Goal: Find specific page/section: Find specific page/section

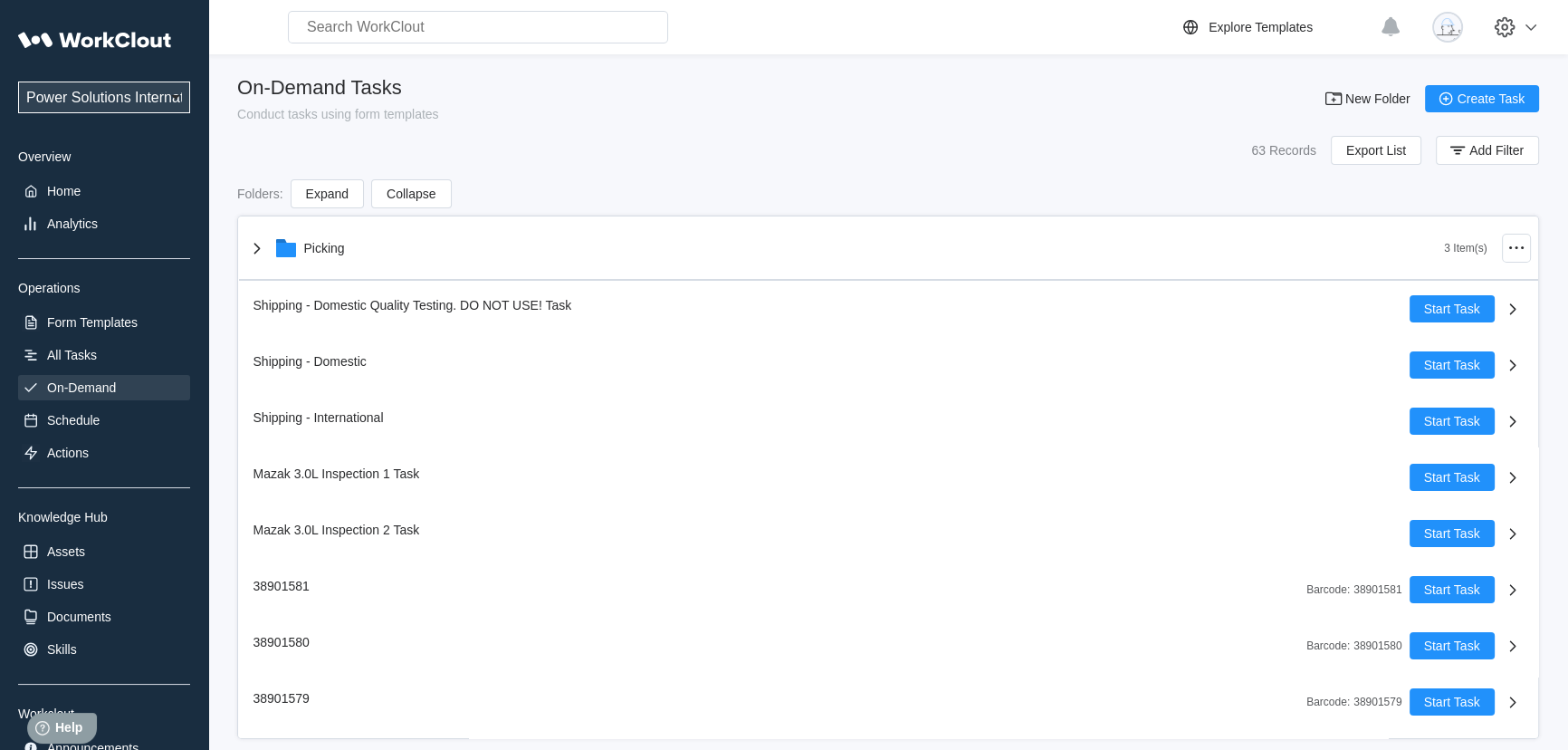
click at [368, 17] on input "text" at bounding box center [478, 27] width 380 height 33
type input "5"
click at [67, 357] on div "All Tasks" at bounding box center [72, 355] width 50 height 15
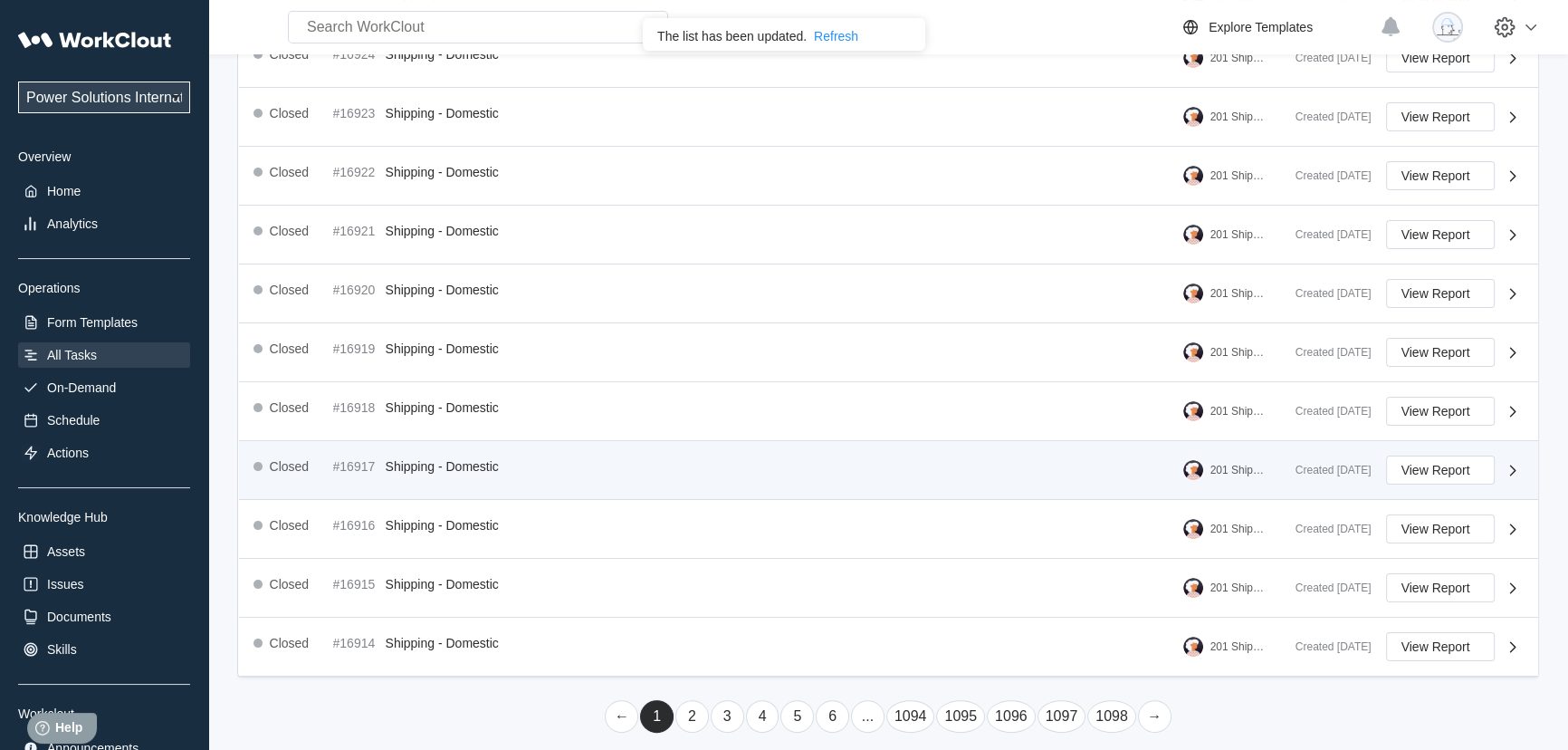
scroll to position [406, 0]
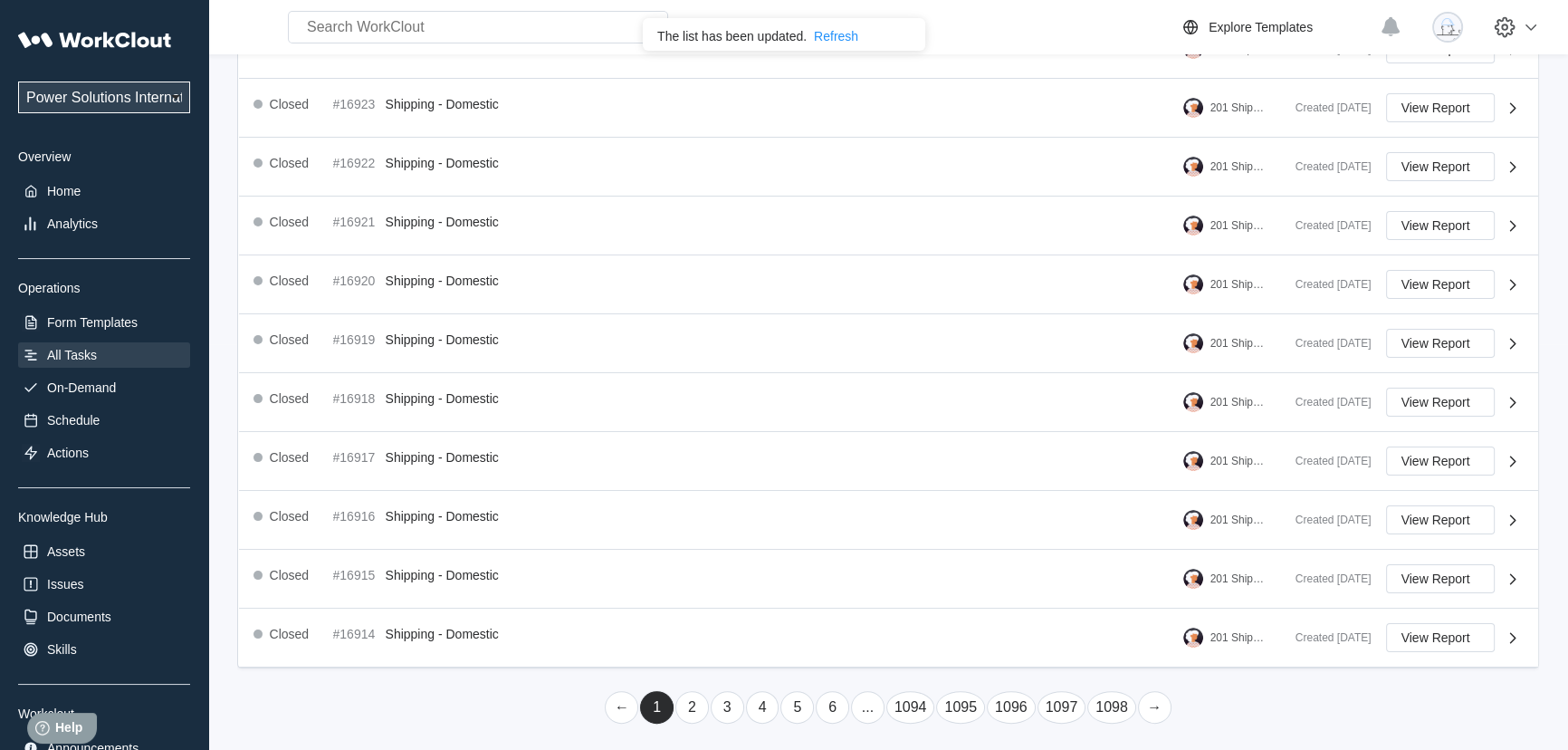
click at [869, 707] on link "..." at bounding box center [867, 707] width 34 height 33
click at [898, 703] on link "..." at bounding box center [902, 707] width 34 height 33
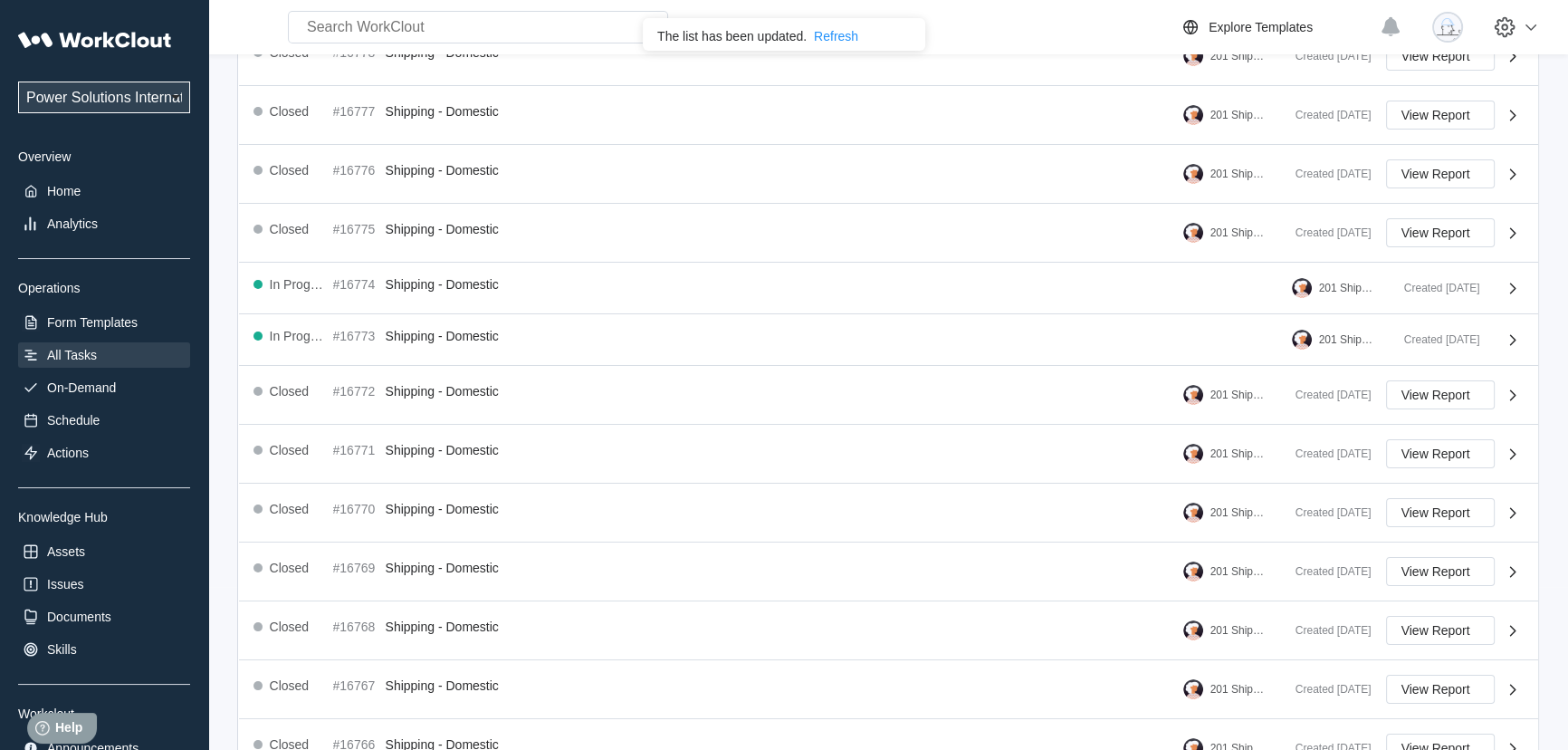
scroll to position [392, 0]
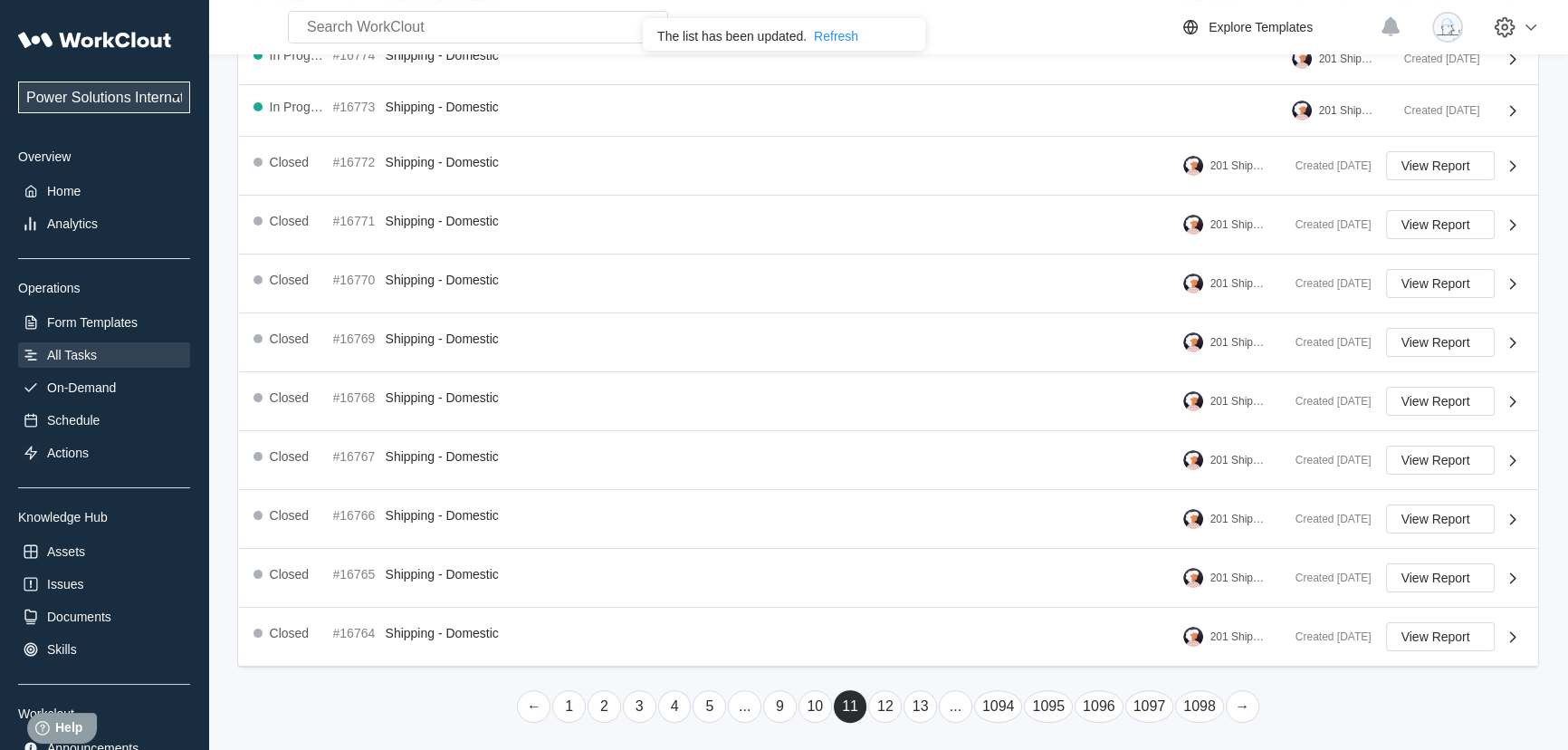
click at [959, 701] on link "..." at bounding box center [955, 706] width 34 height 33
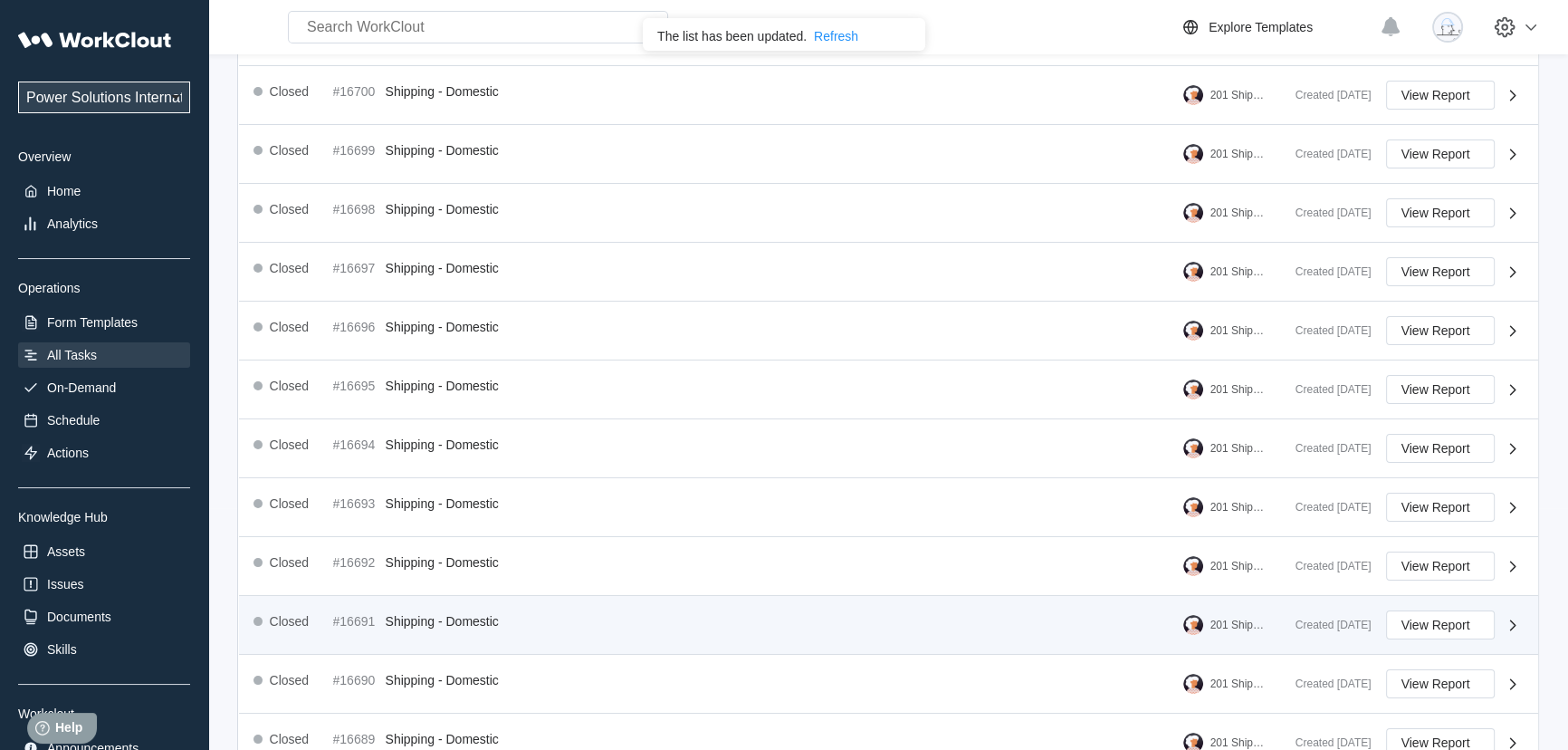
scroll to position [406, 0]
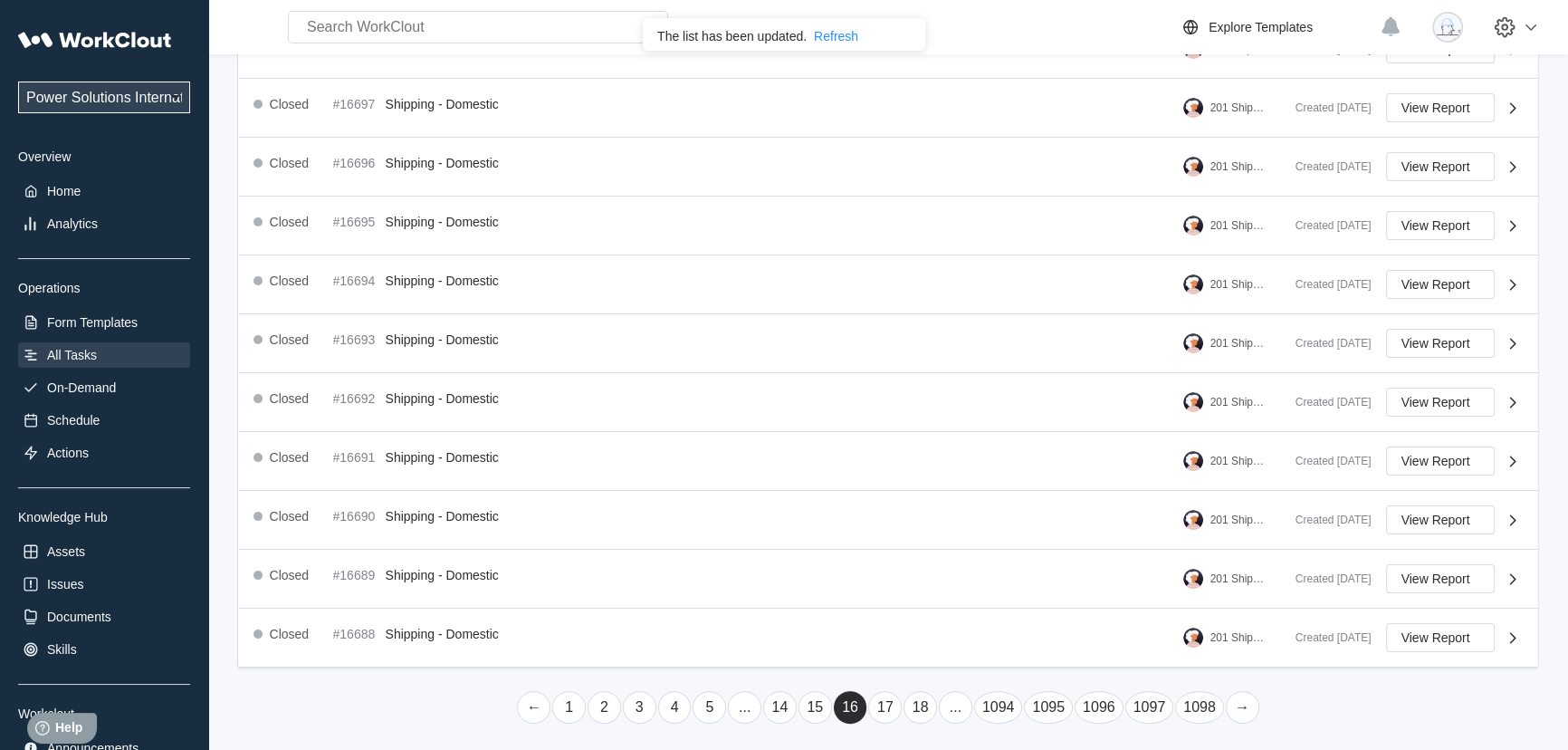
click at [822, 703] on link "15" at bounding box center [815, 707] width 34 height 33
click at [815, 706] on link "14" at bounding box center [815, 707] width 34 height 33
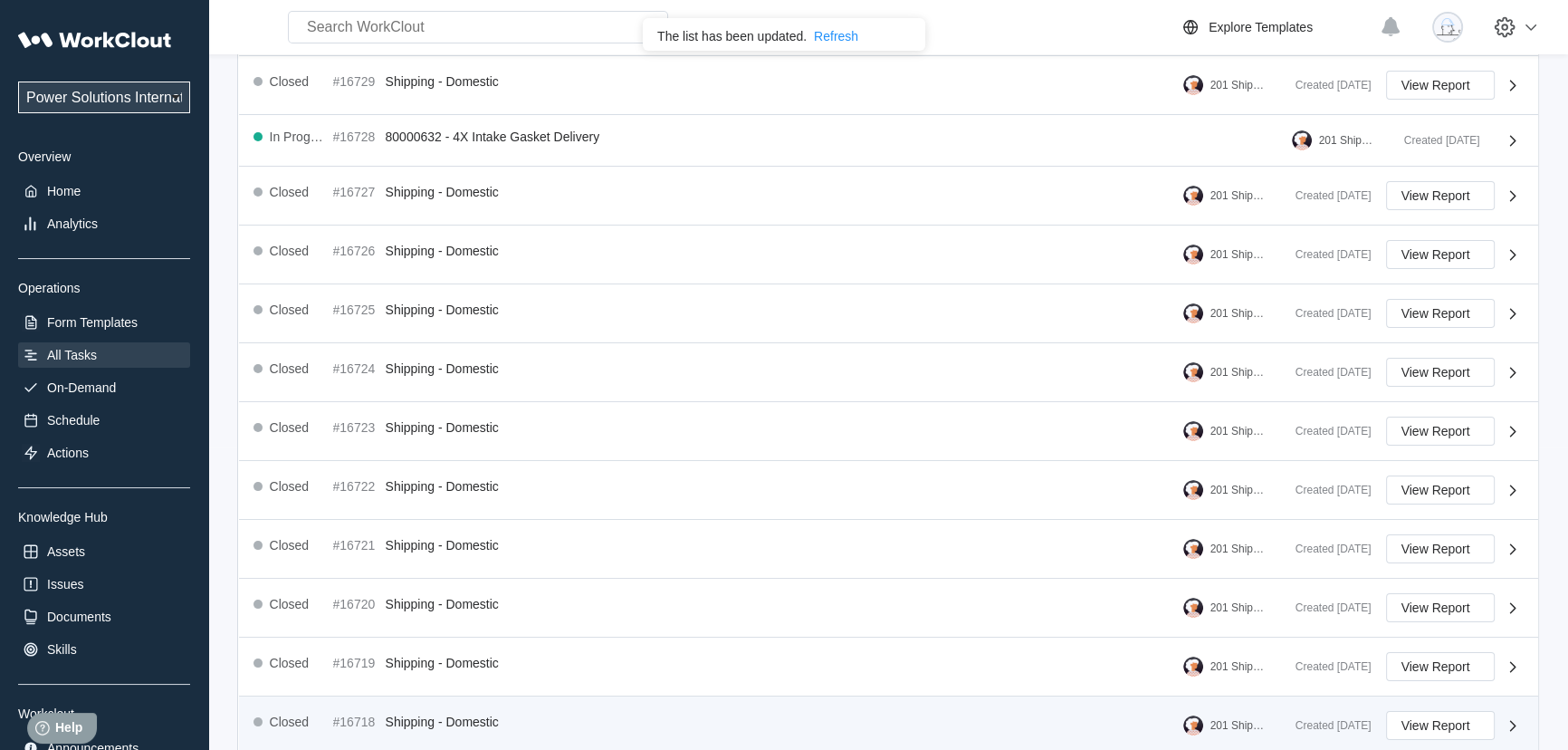
scroll to position [392, 0]
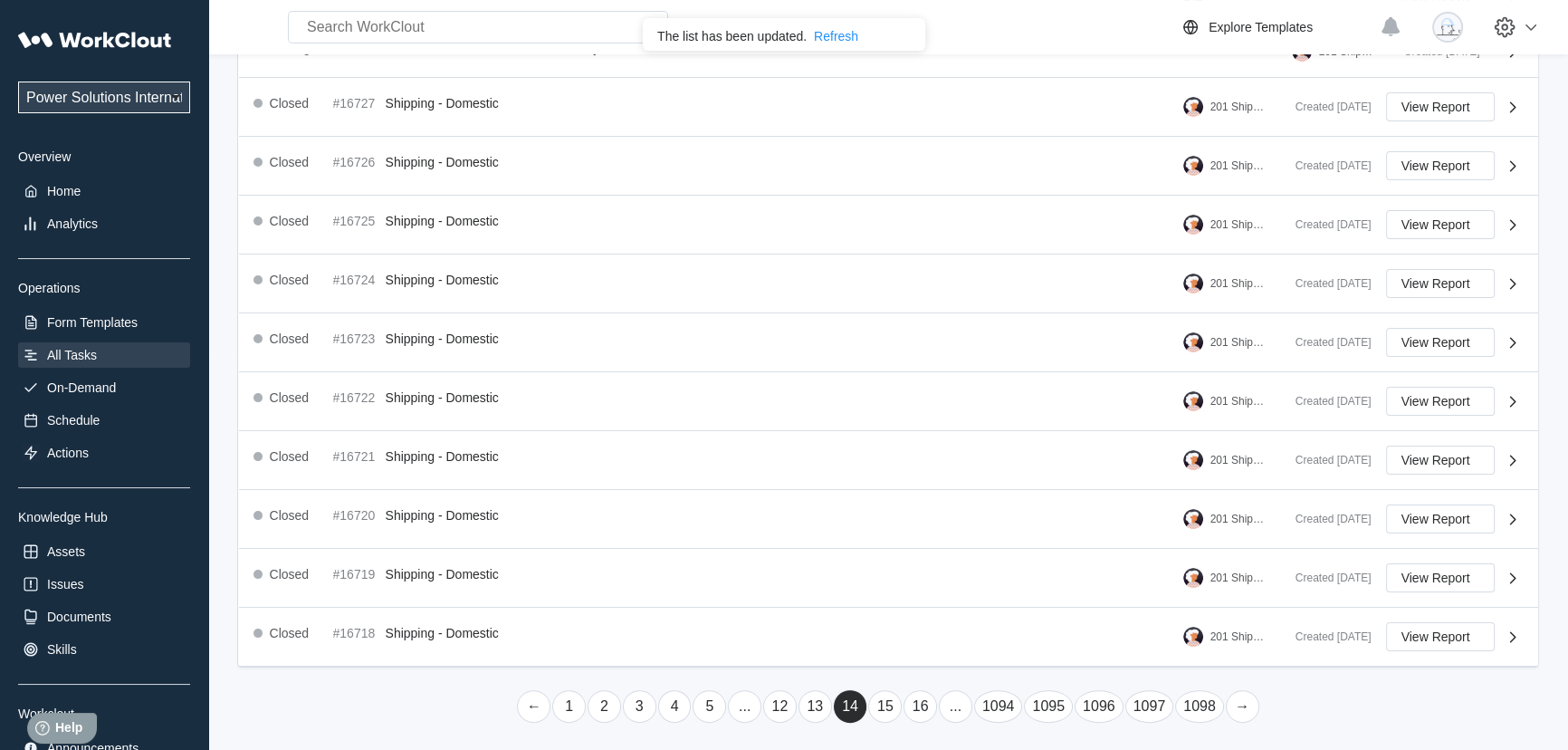
click at [816, 704] on link "13" at bounding box center [815, 706] width 34 height 33
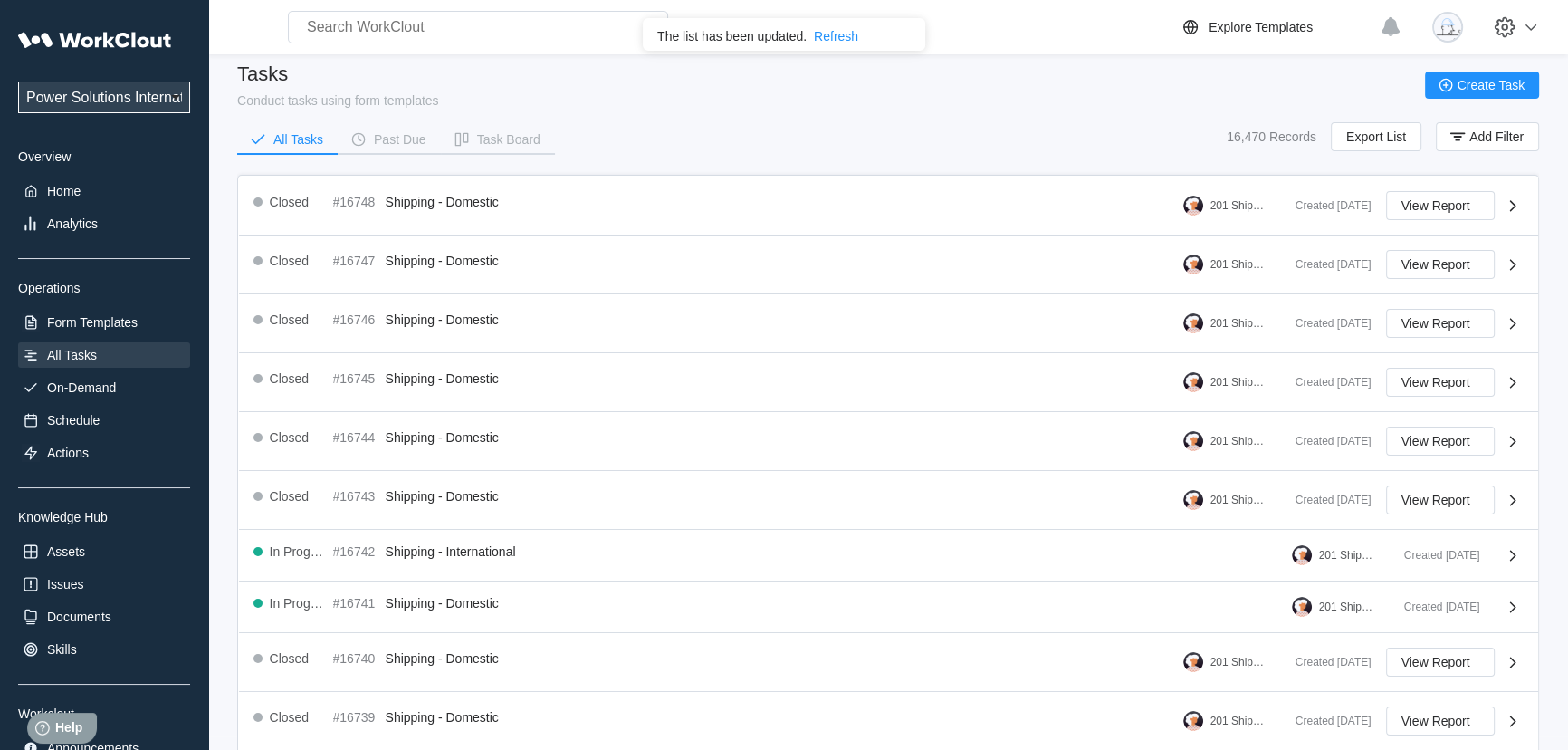
scroll to position [0, 0]
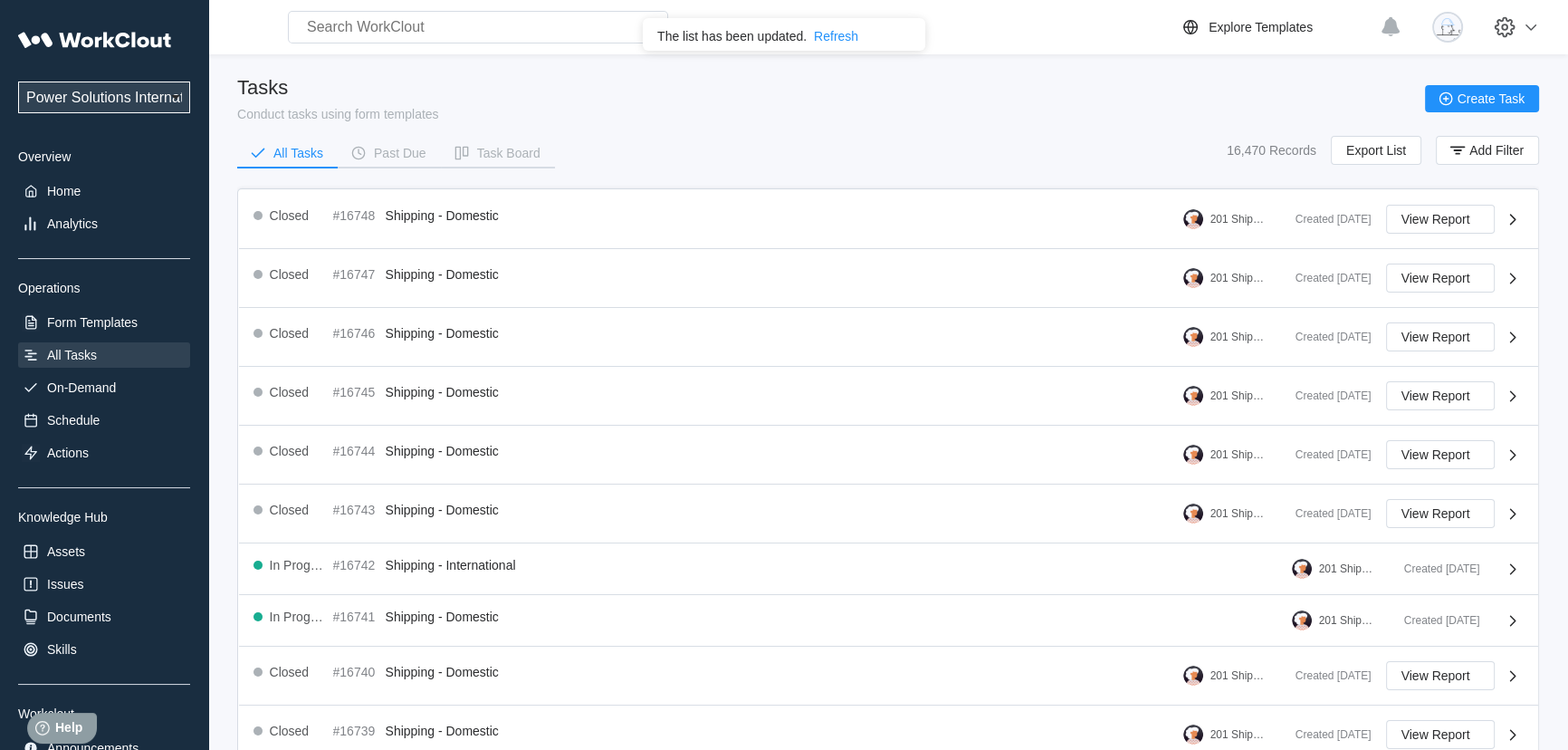
click at [106, 85] on select "Power Solutions International Power Solutions International 201" at bounding box center [104, 97] width 172 height 32
select select "07425dee-593a-484f-b88a-18953f7e7ad8"
click at [18, 81] on select "Power Solutions International Power Solutions International 201" at bounding box center [104, 97] width 172 height 32
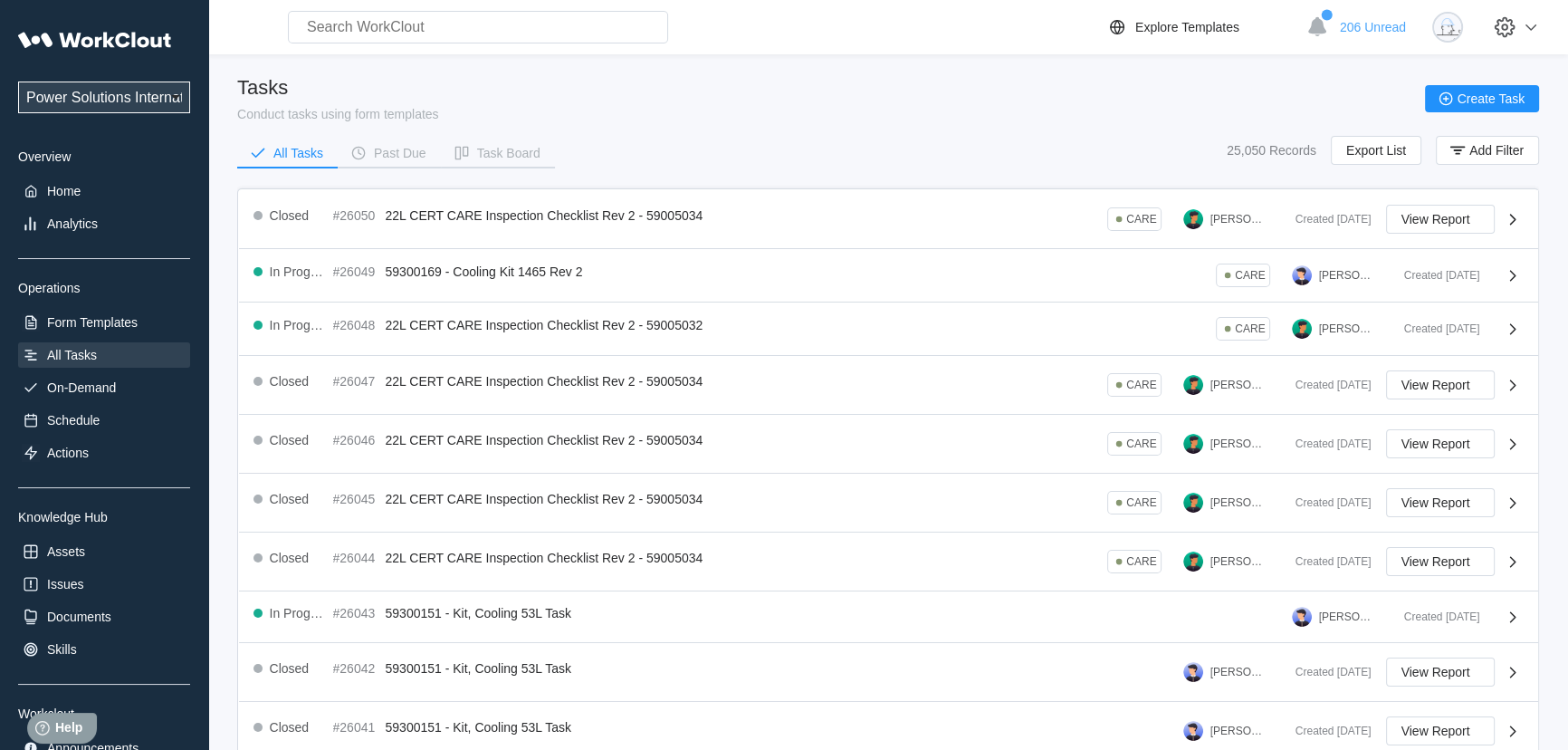
click at [85, 359] on div "All Tasks" at bounding box center [72, 355] width 50 height 15
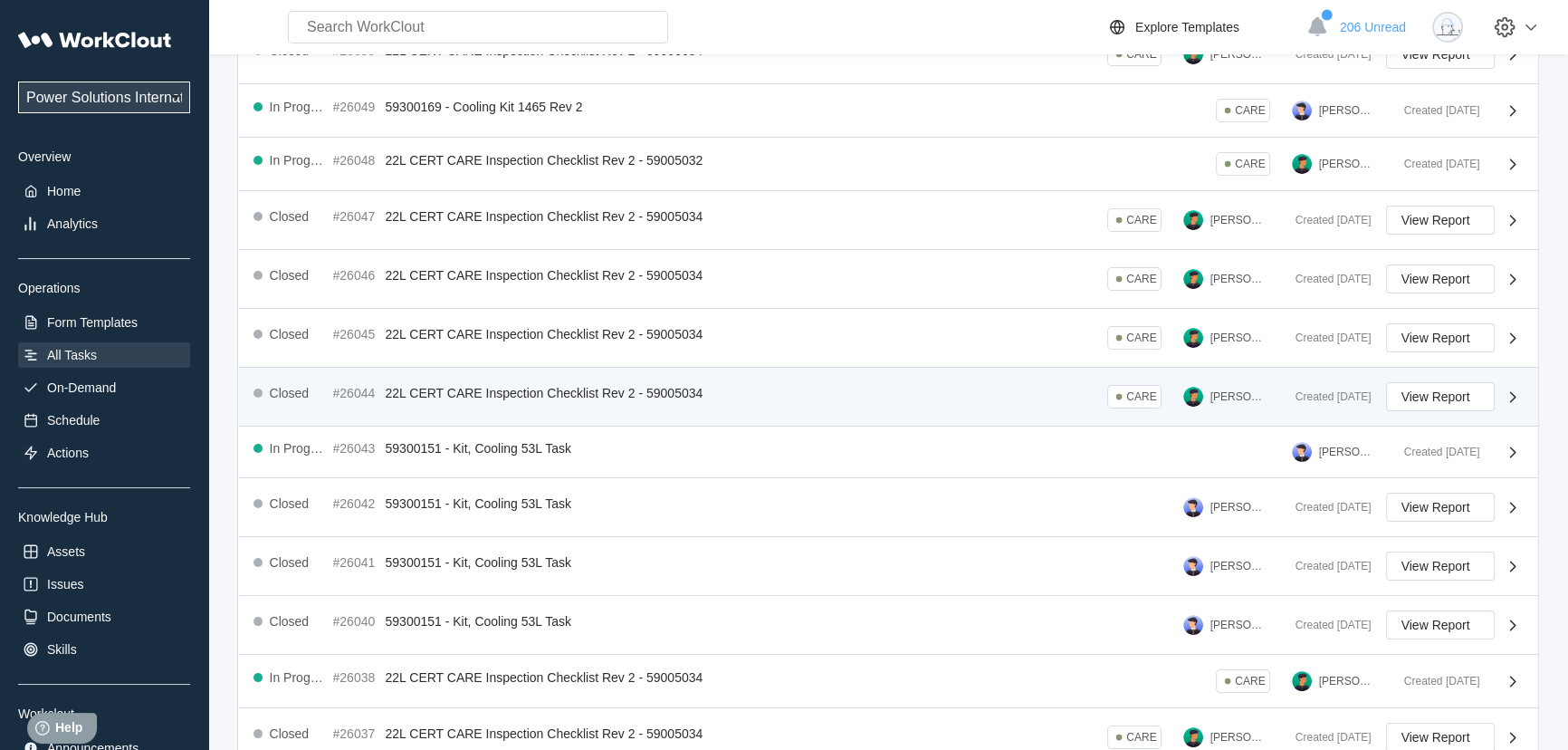
scroll to position [382, 0]
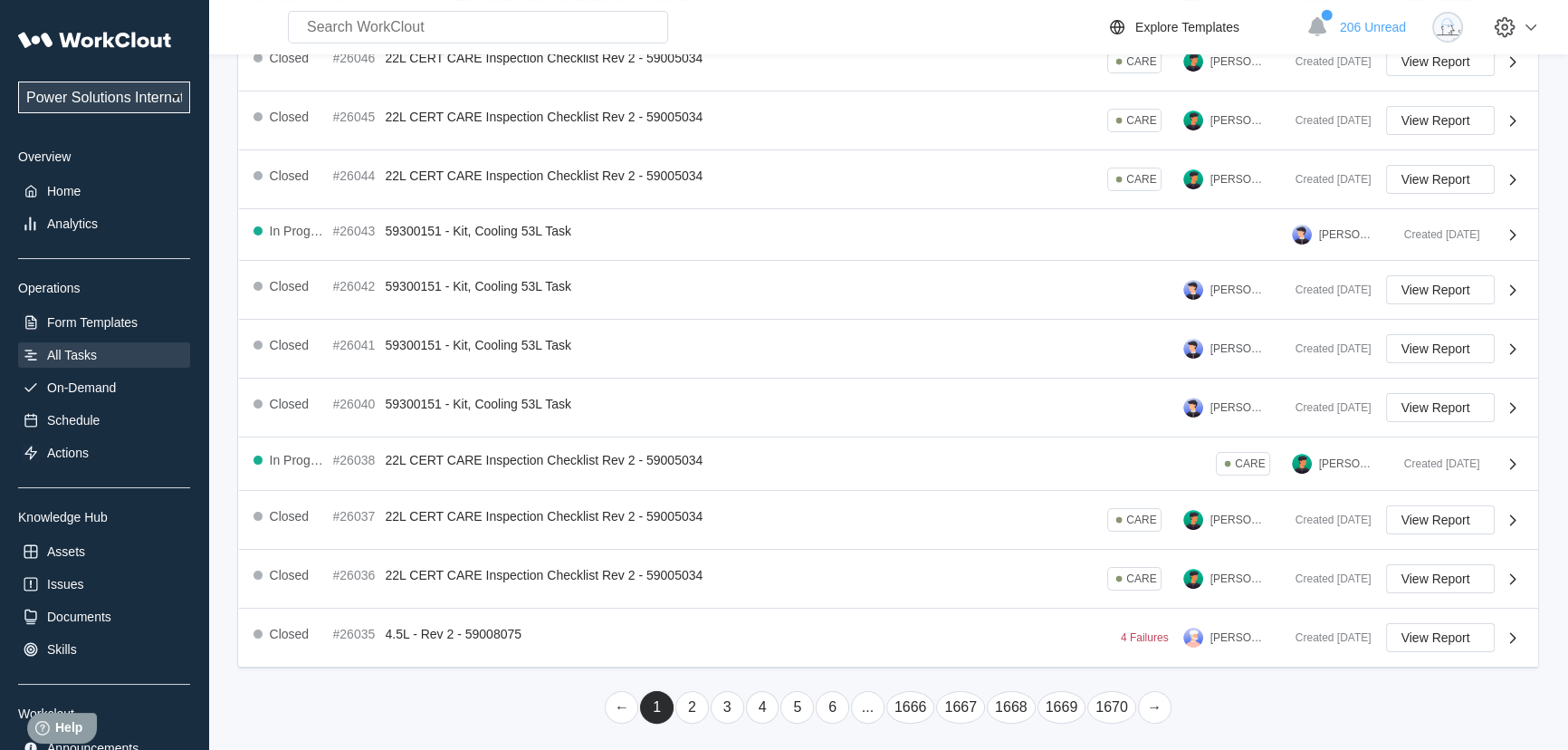
click at [863, 706] on link "..." at bounding box center [867, 707] width 34 height 33
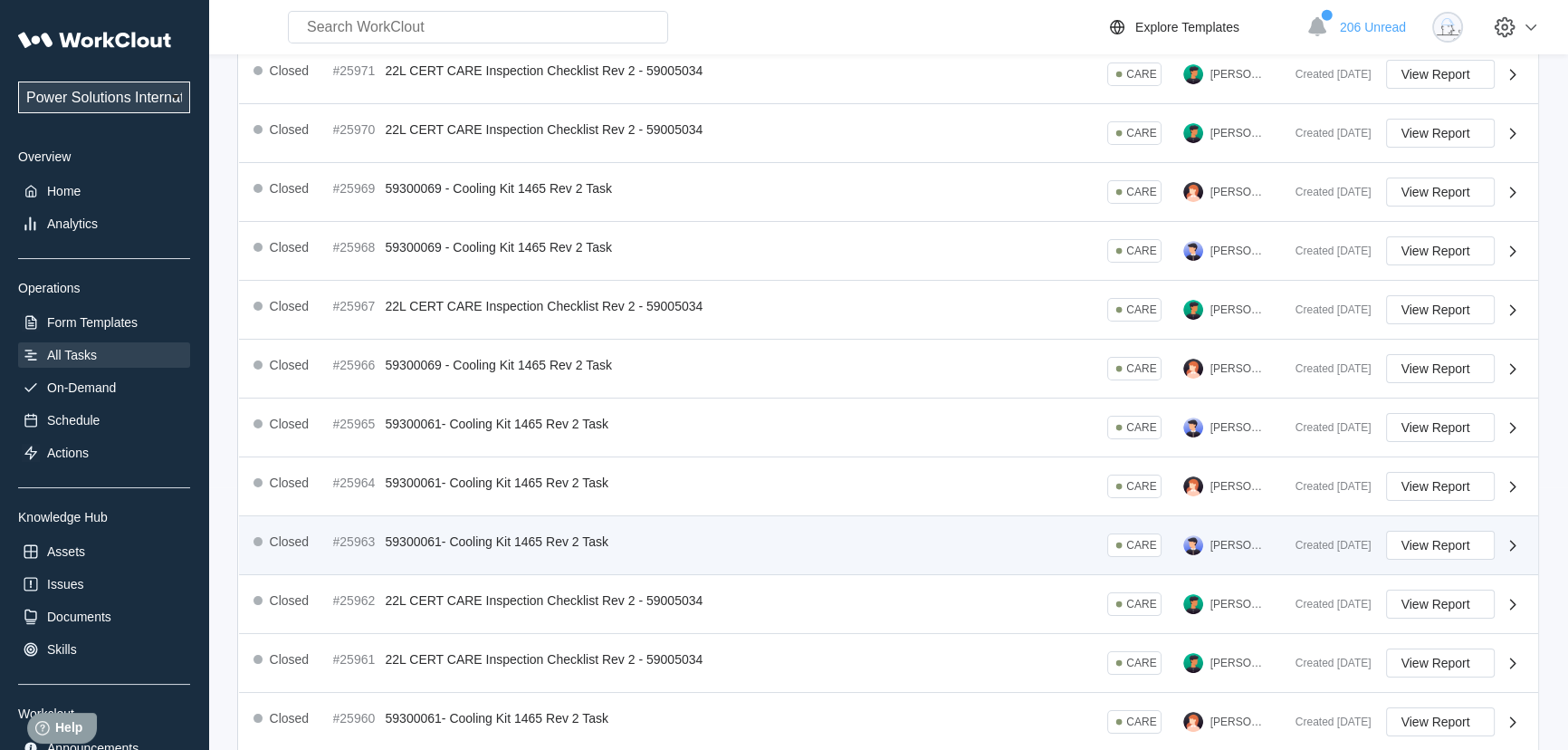
scroll to position [406, 0]
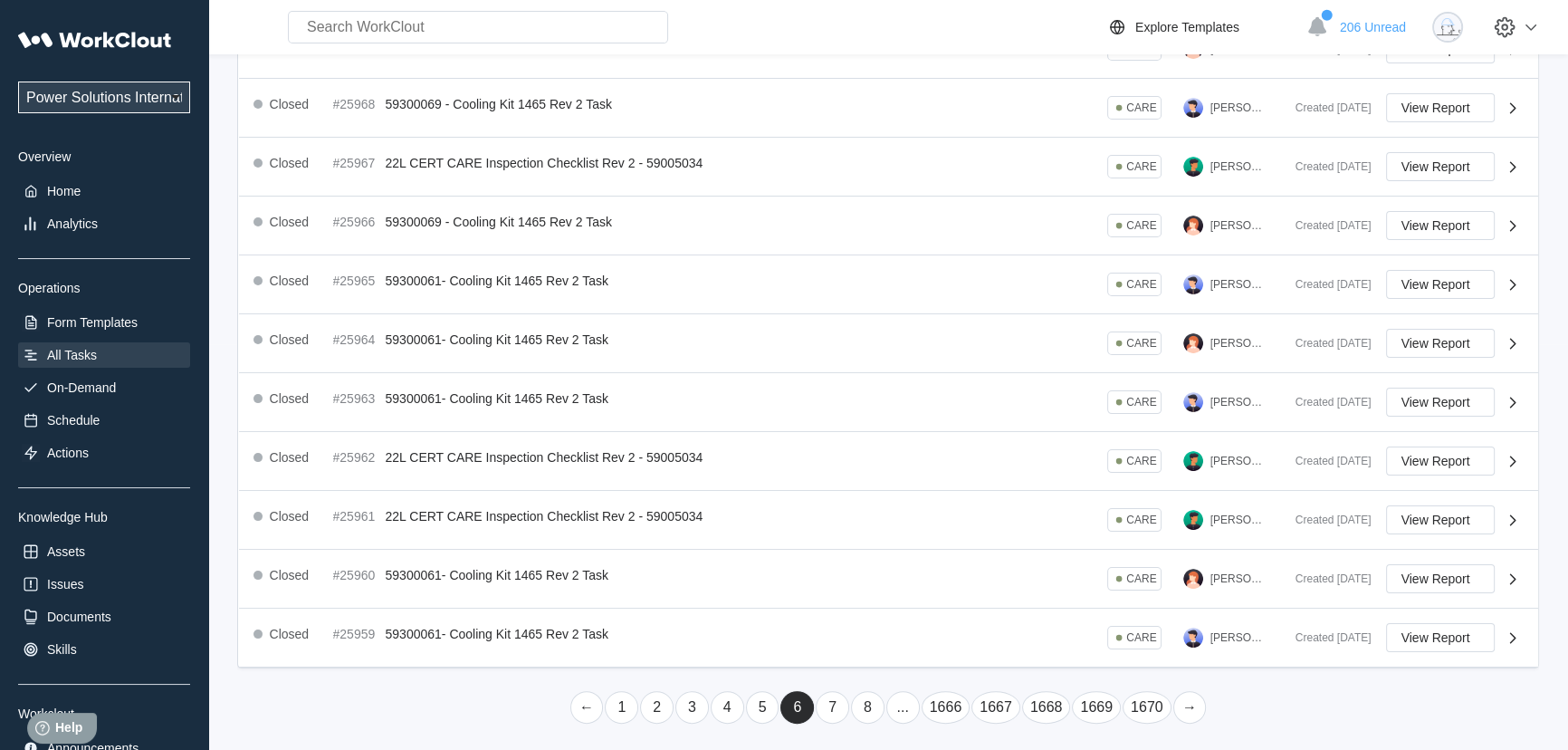
click at [902, 702] on link "..." at bounding box center [902, 707] width 34 height 33
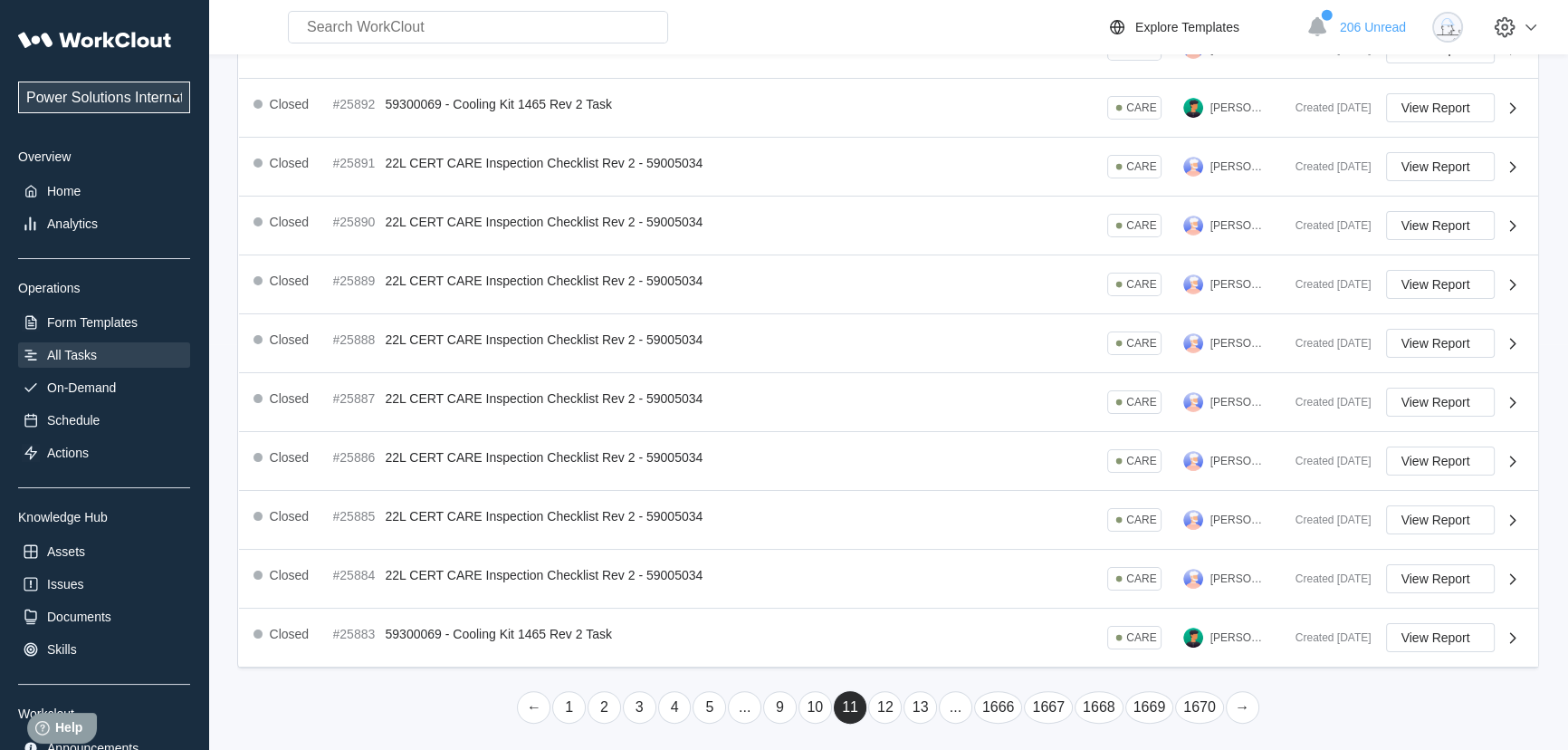
click at [951, 703] on link "..." at bounding box center [955, 707] width 34 height 33
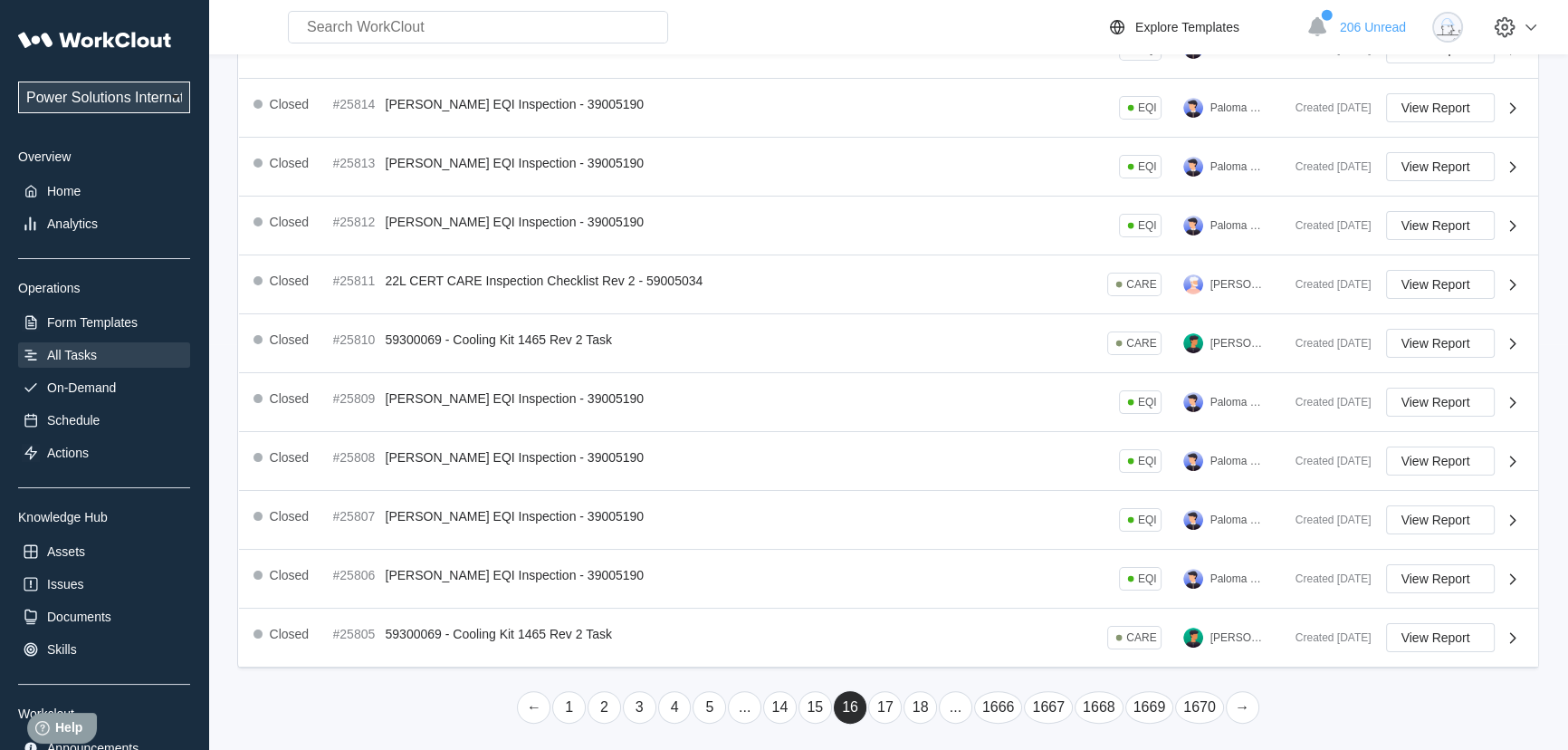
click at [951, 697] on link "..." at bounding box center [955, 707] width 34 height 33
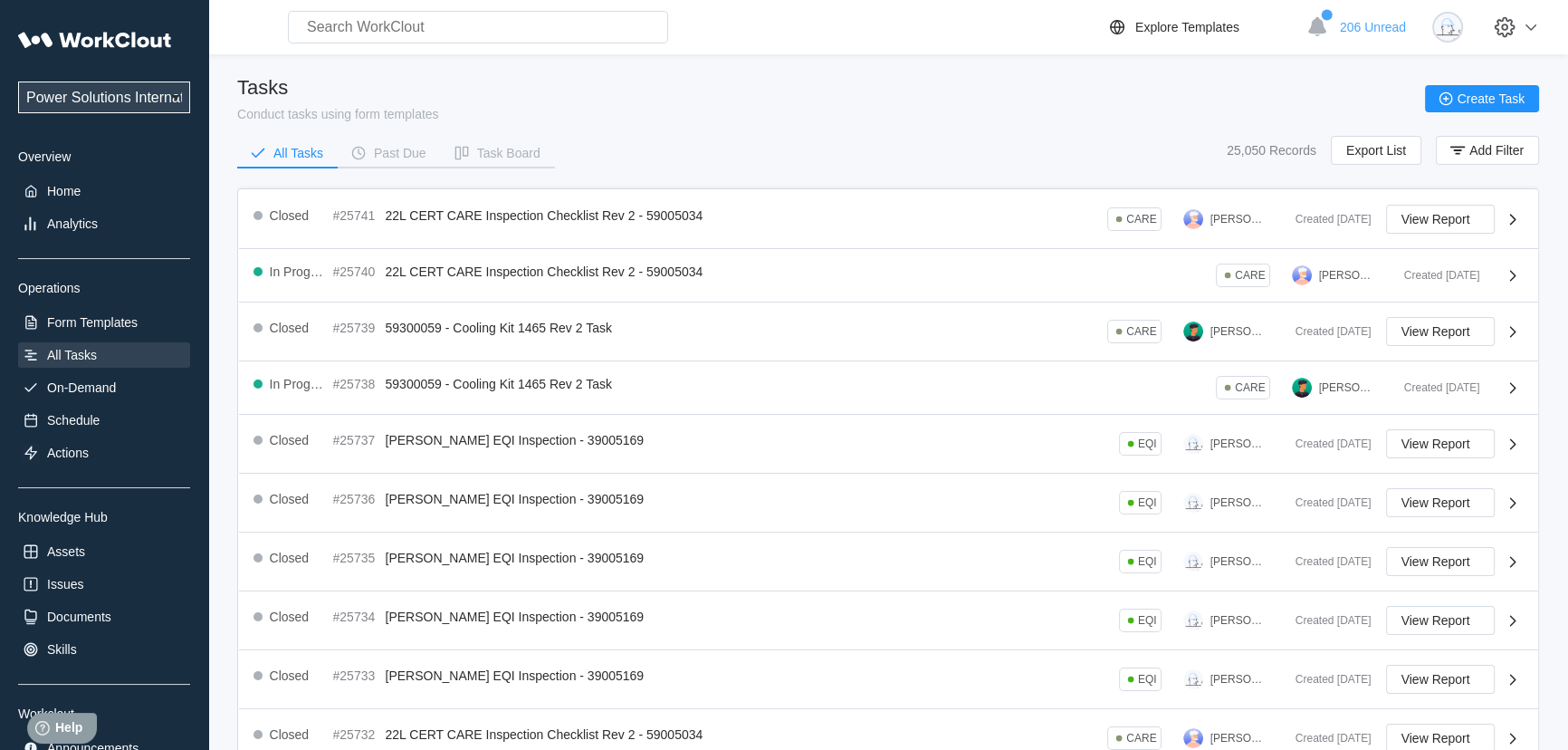
scroll to position [390, 0]
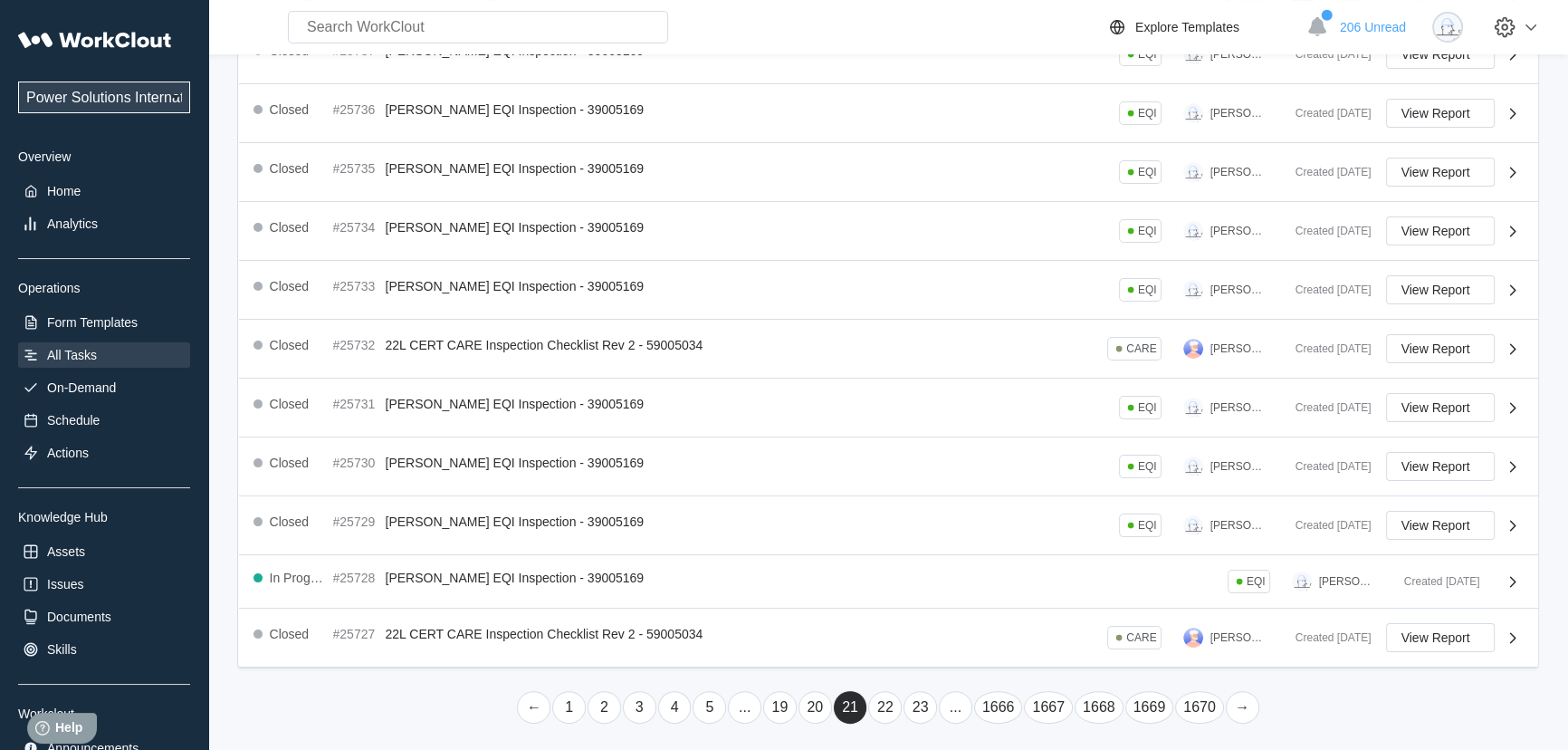
click at [891, 706] on link "22" at bounding box center [885, 707] width 34 height 33
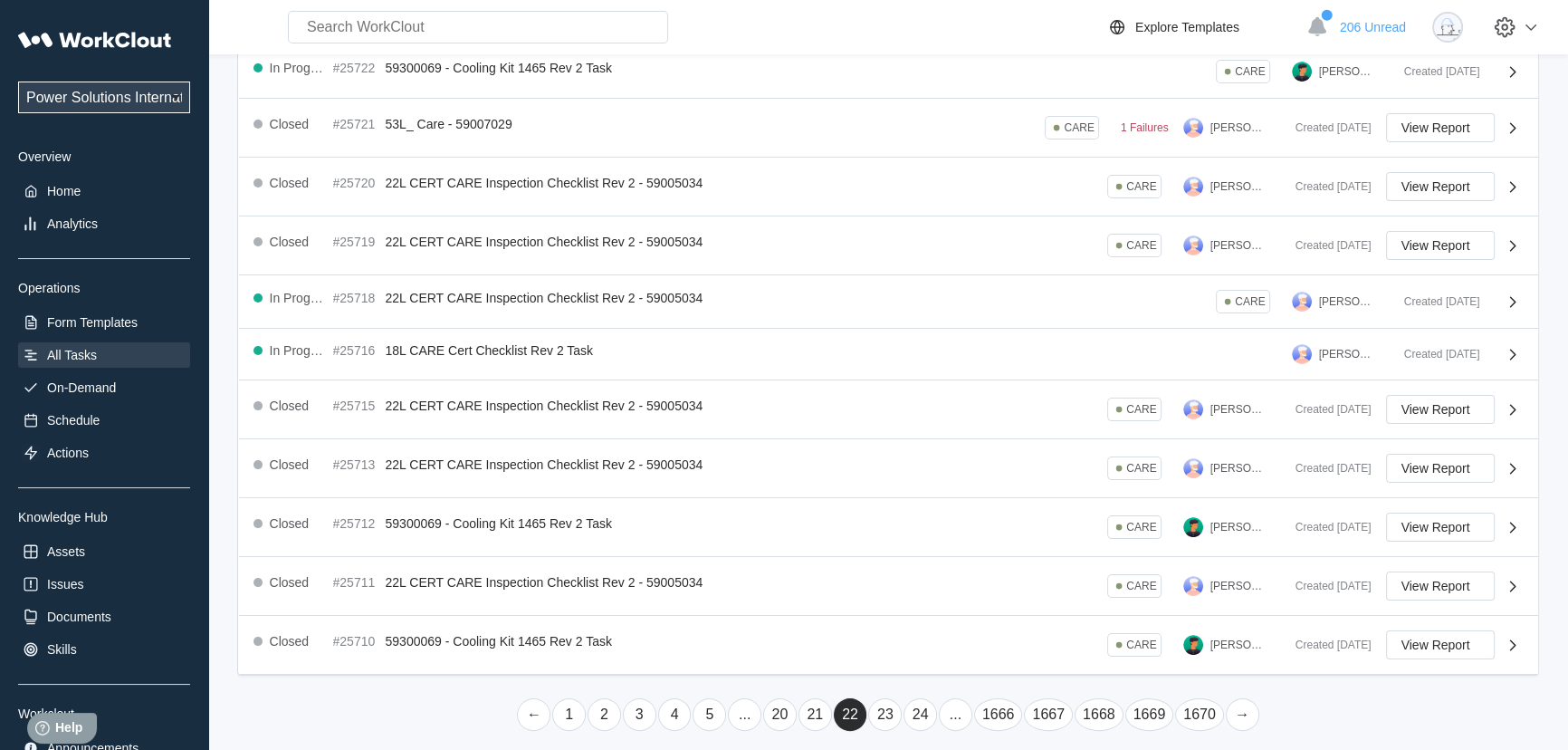
scroll to position [378, 0]
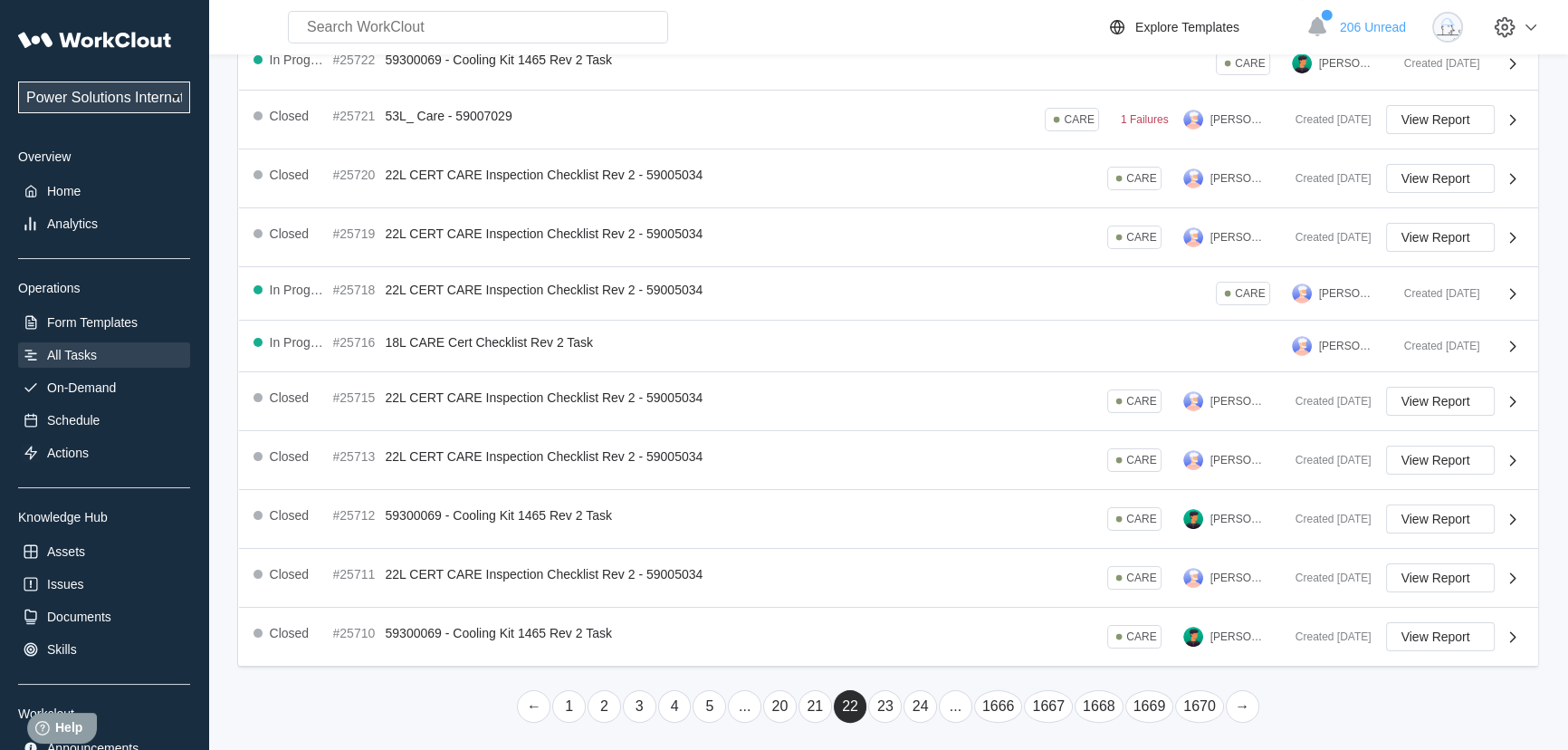
click at [891, 706] on link "23" at bounding box center [885, 706] width 34 height 33
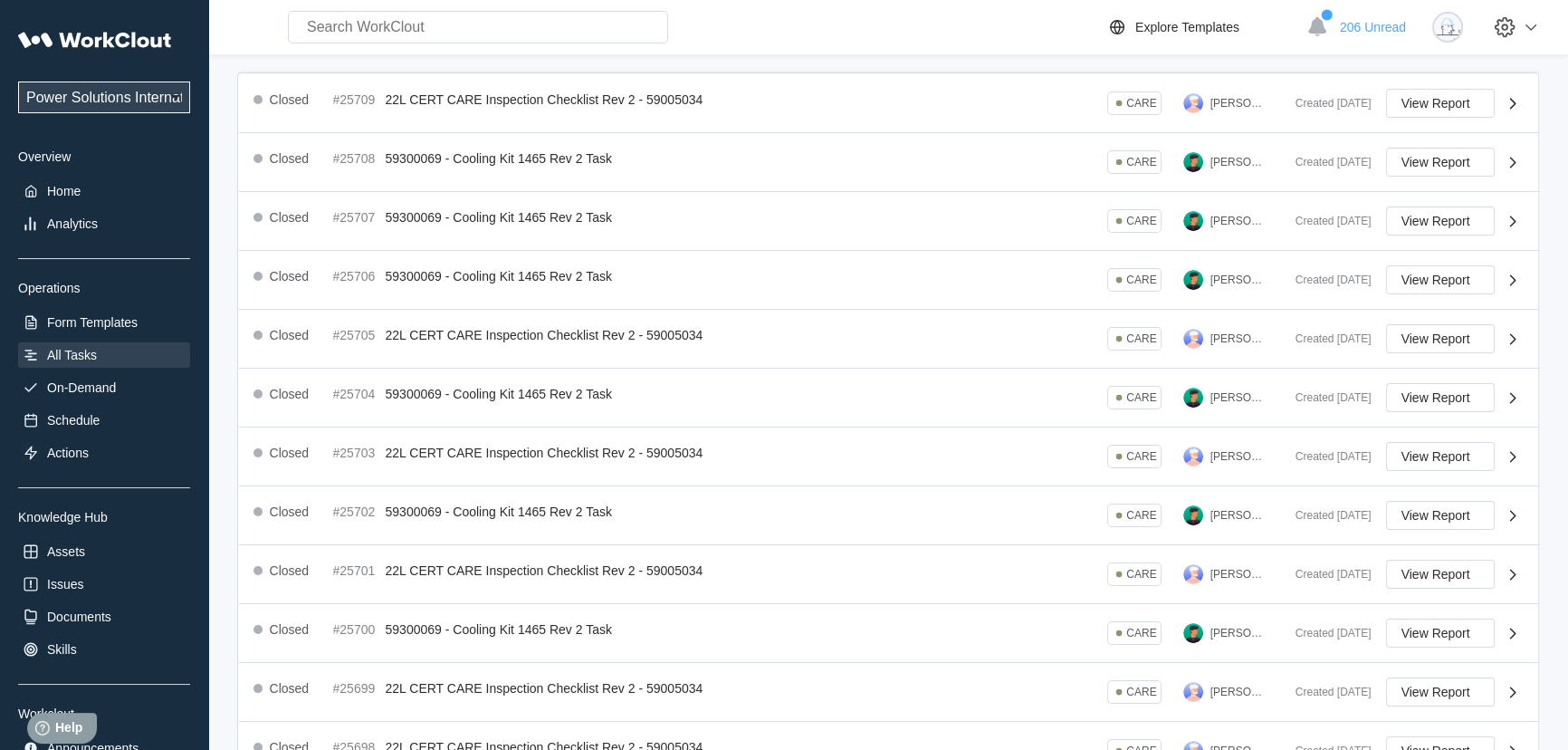
scroll to position [406, 0]
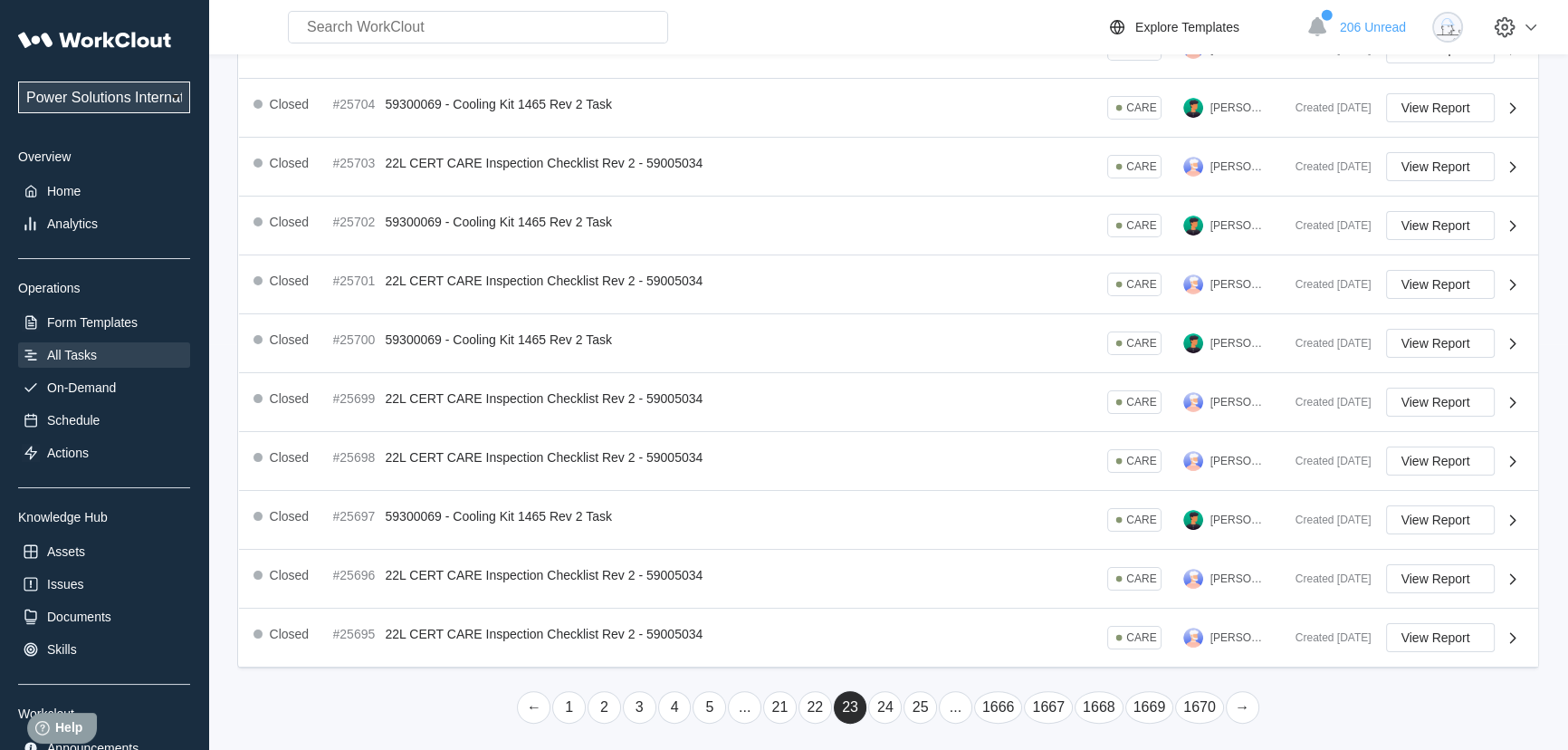
click at [891, 706] on link "24" at bounding box center [885, 707] width 34 height 33
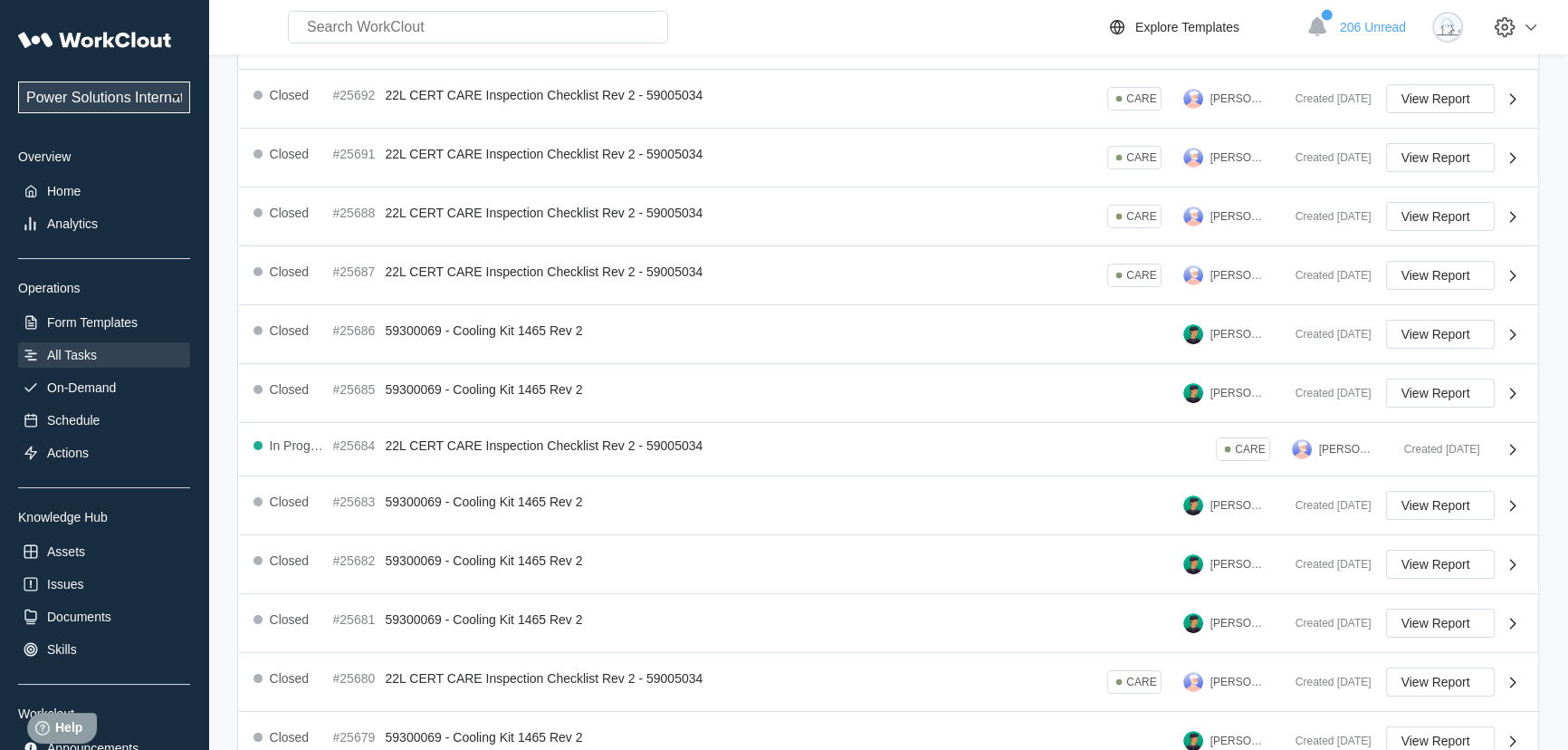
scroll to position [401, 0]
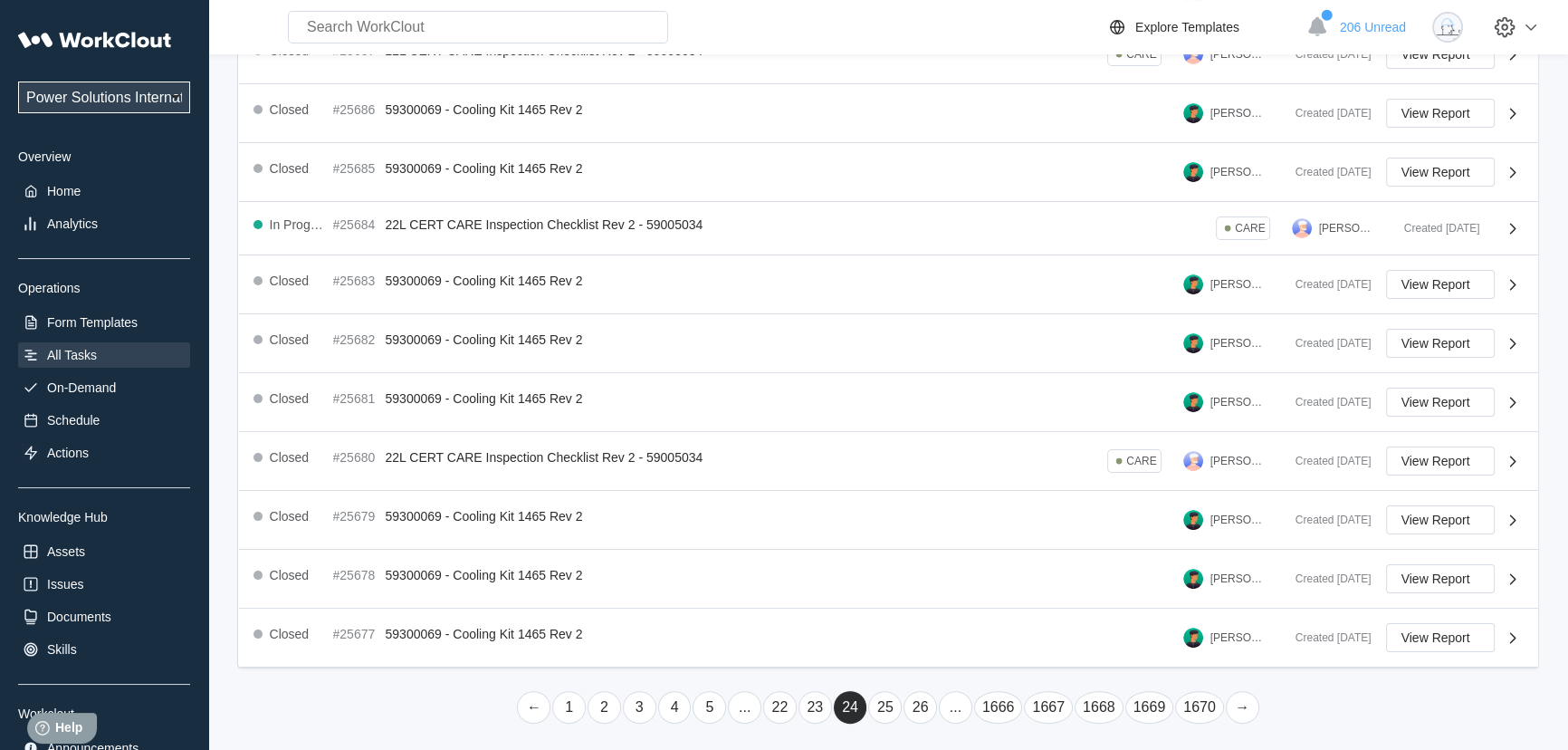
click at [891, 706] on link "25" at bounding box center [885, 707] width 34 height 33
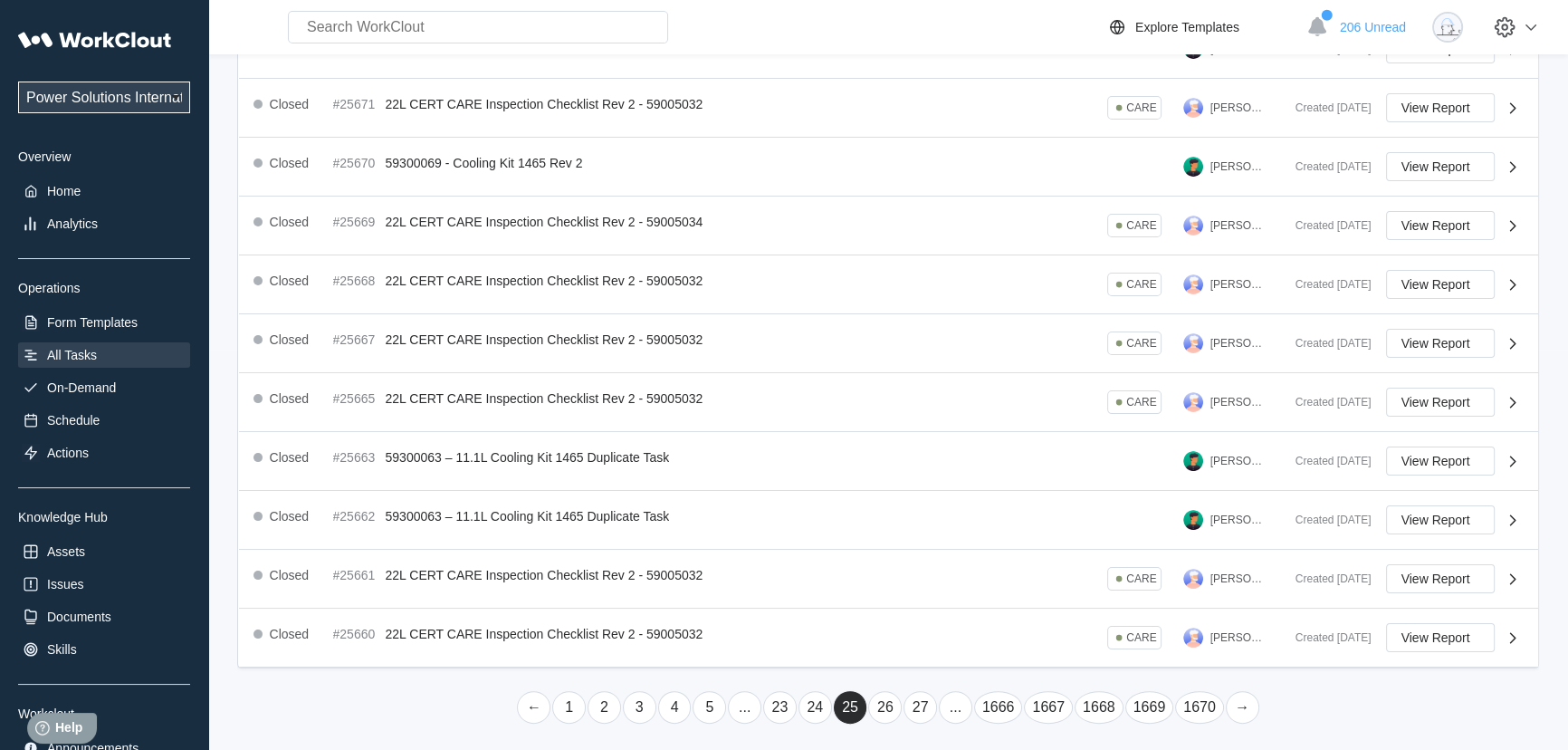
click at [882, 709] on link "26" at bounding box center [885, 707] width 34 height 33
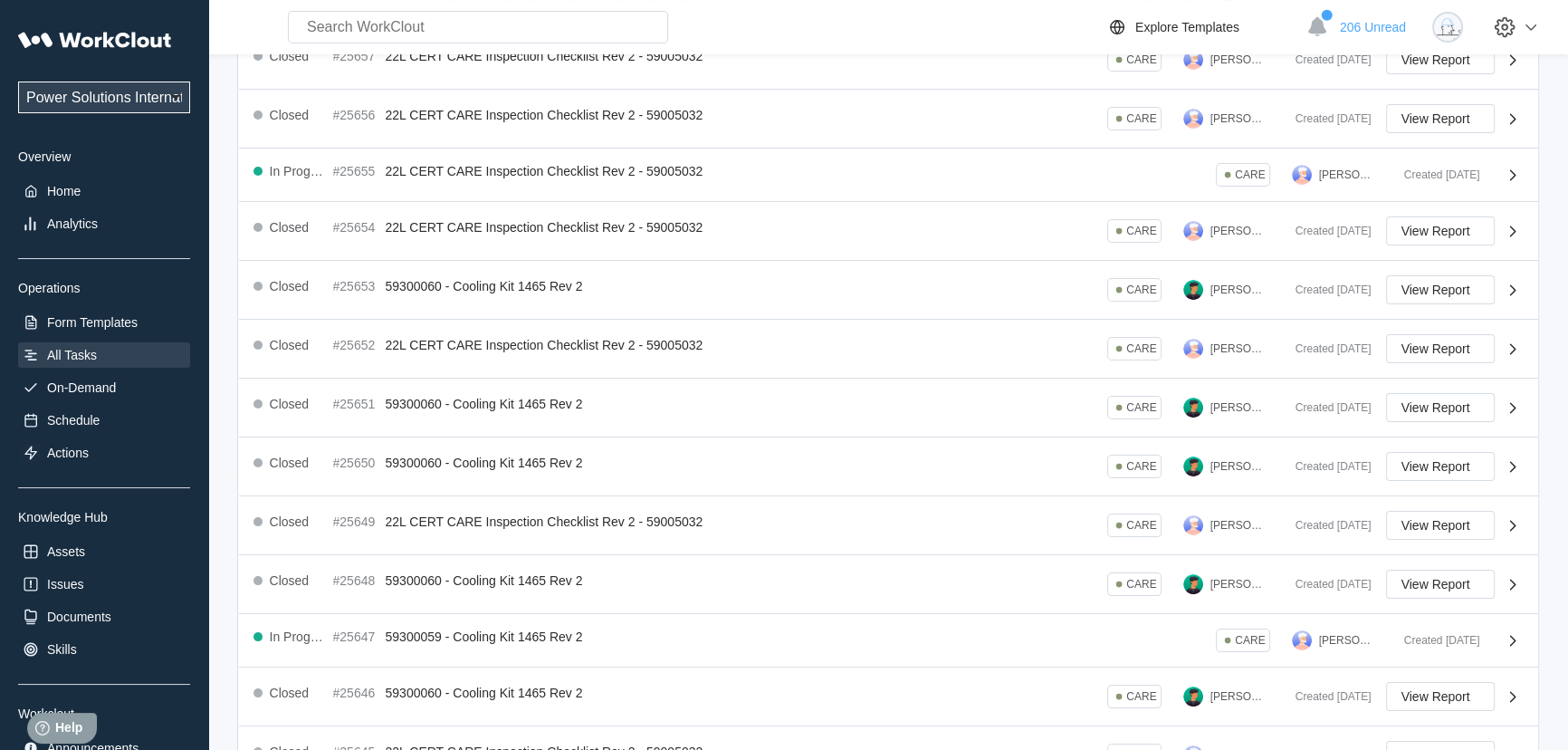
scroll to position [390, 0]
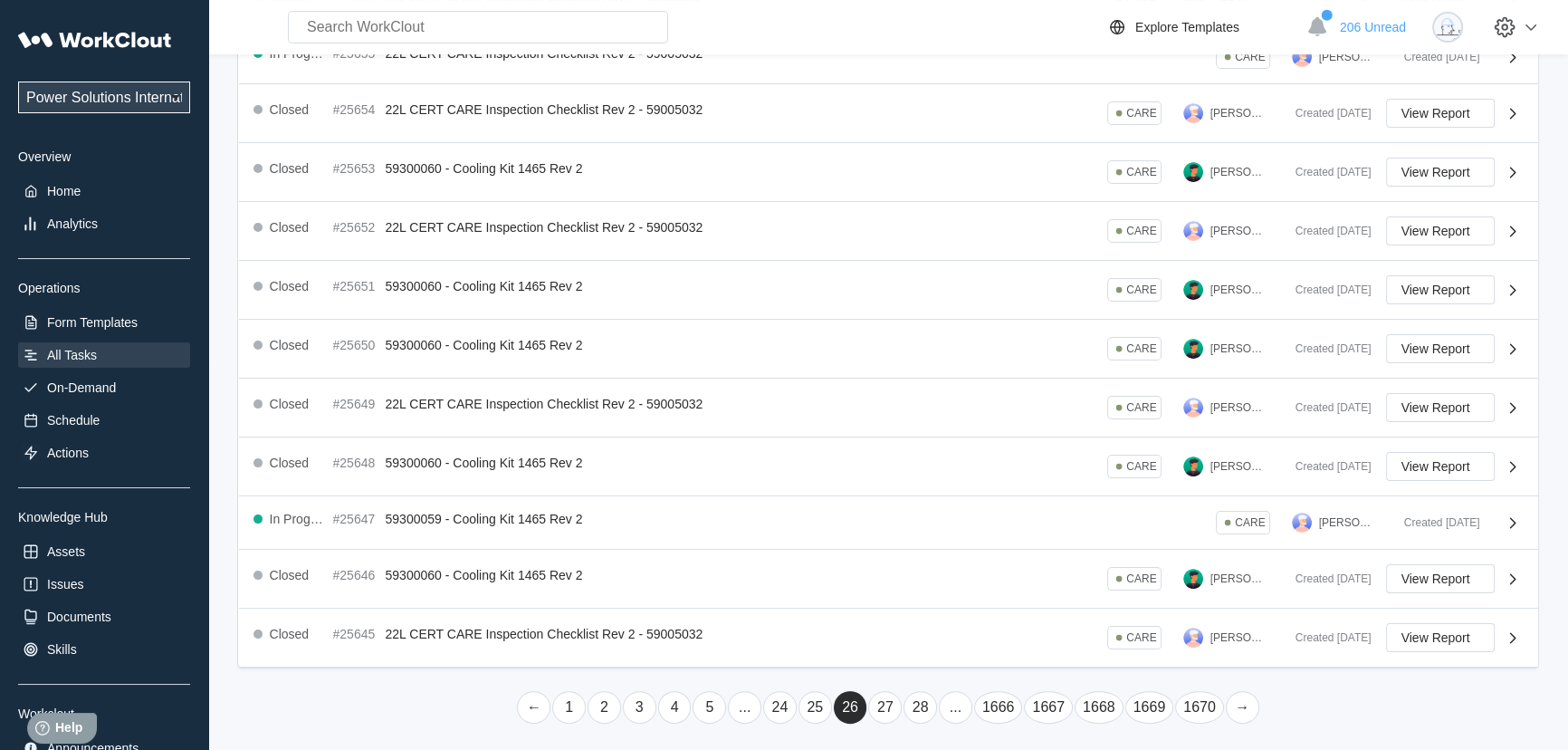
click at [820, 696] on link "25" at bounding box center [815, 707] width 34 height 33
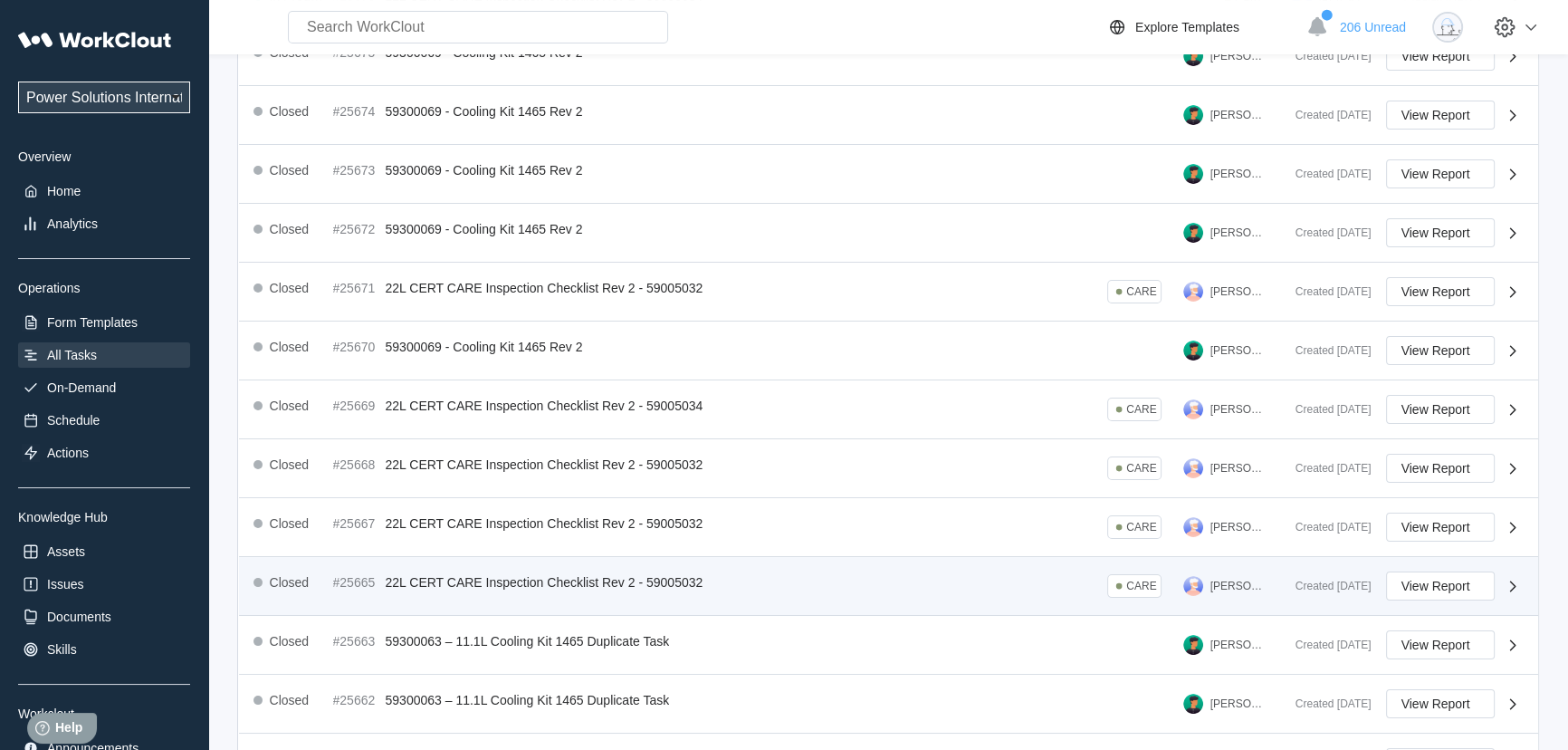
scroll to position [401, 0]
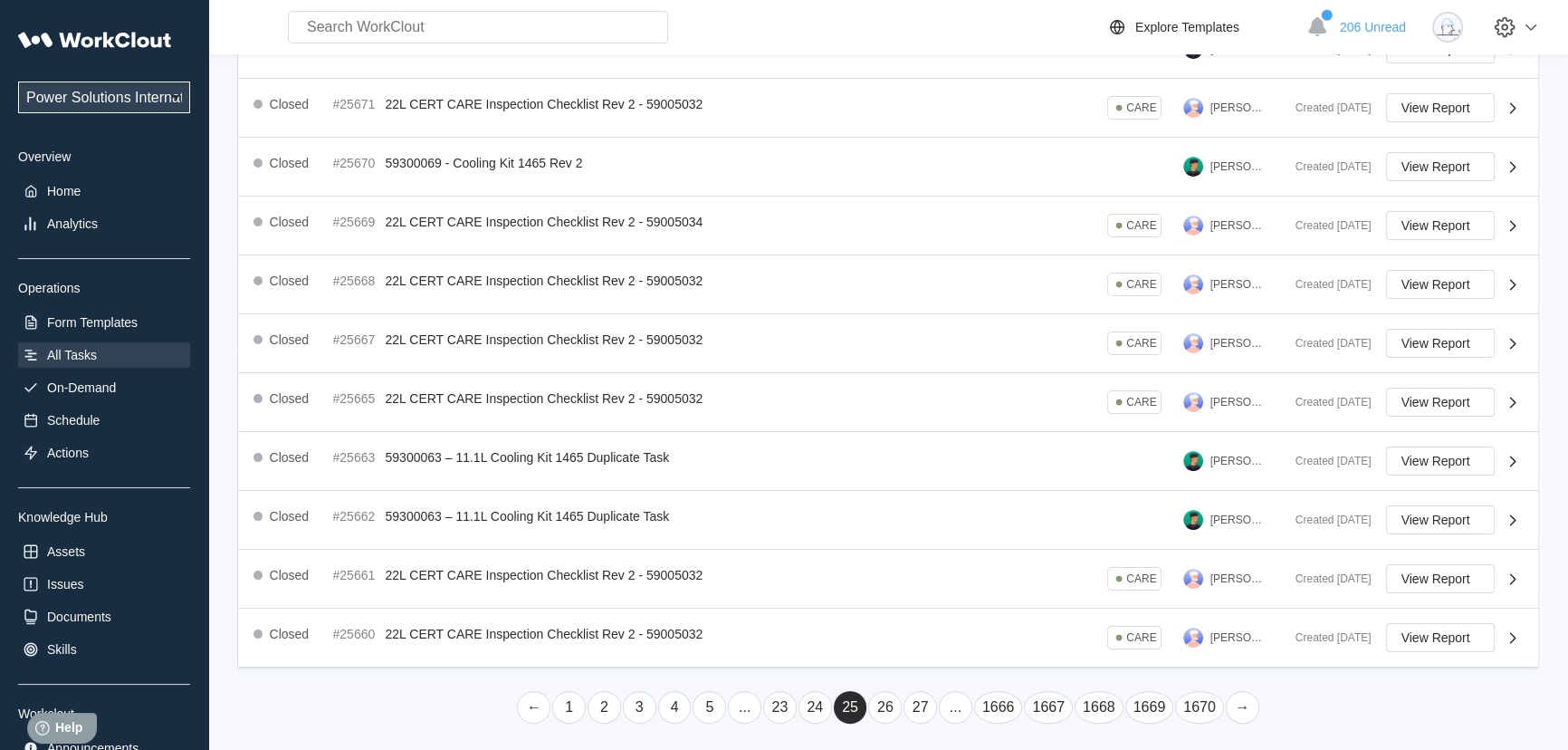
click at [822, 704] on link "24" at bounding box center [815, 707] width 34 height 33
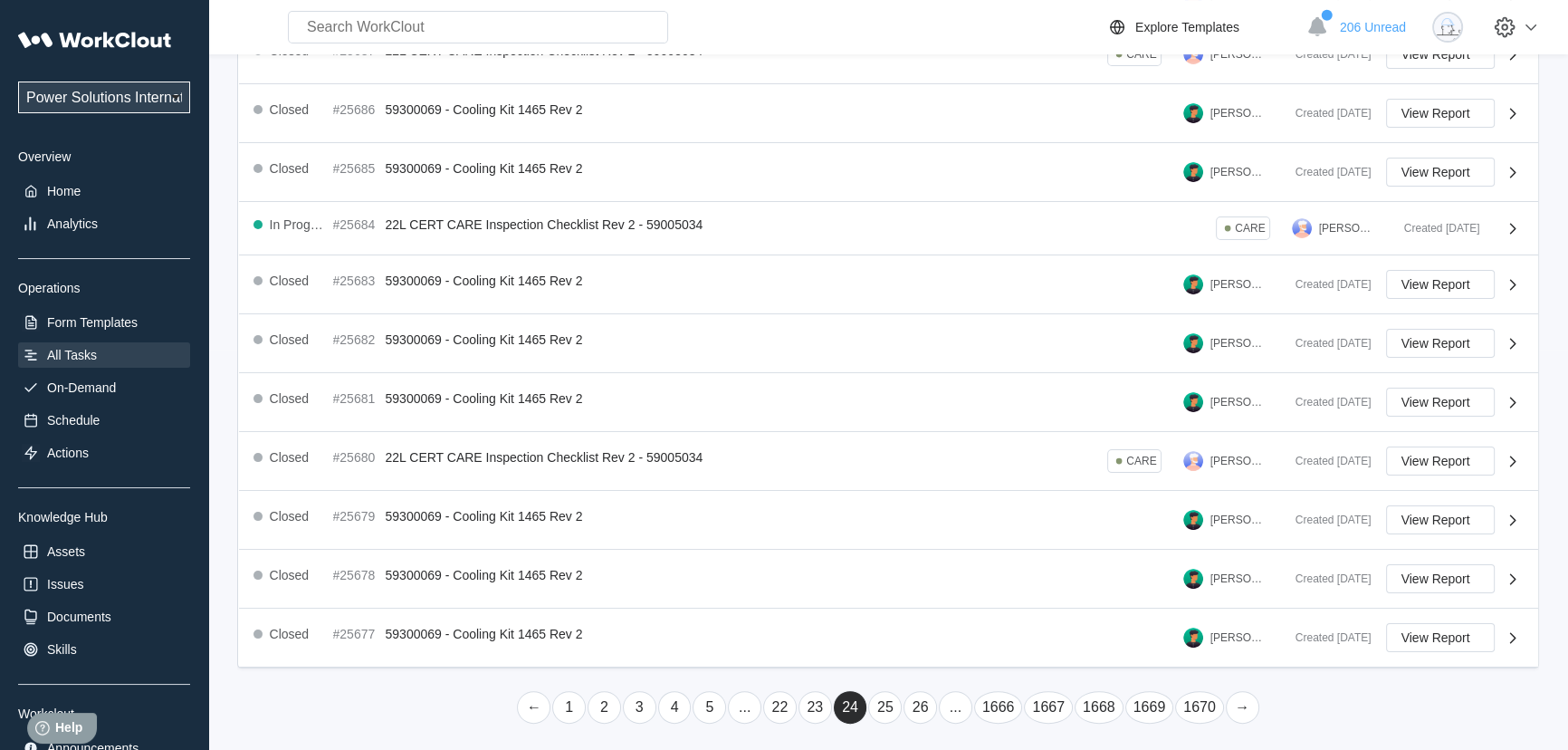
click at [815, 697] on link "23" at bounding box center [815, 707] width 34 height 33
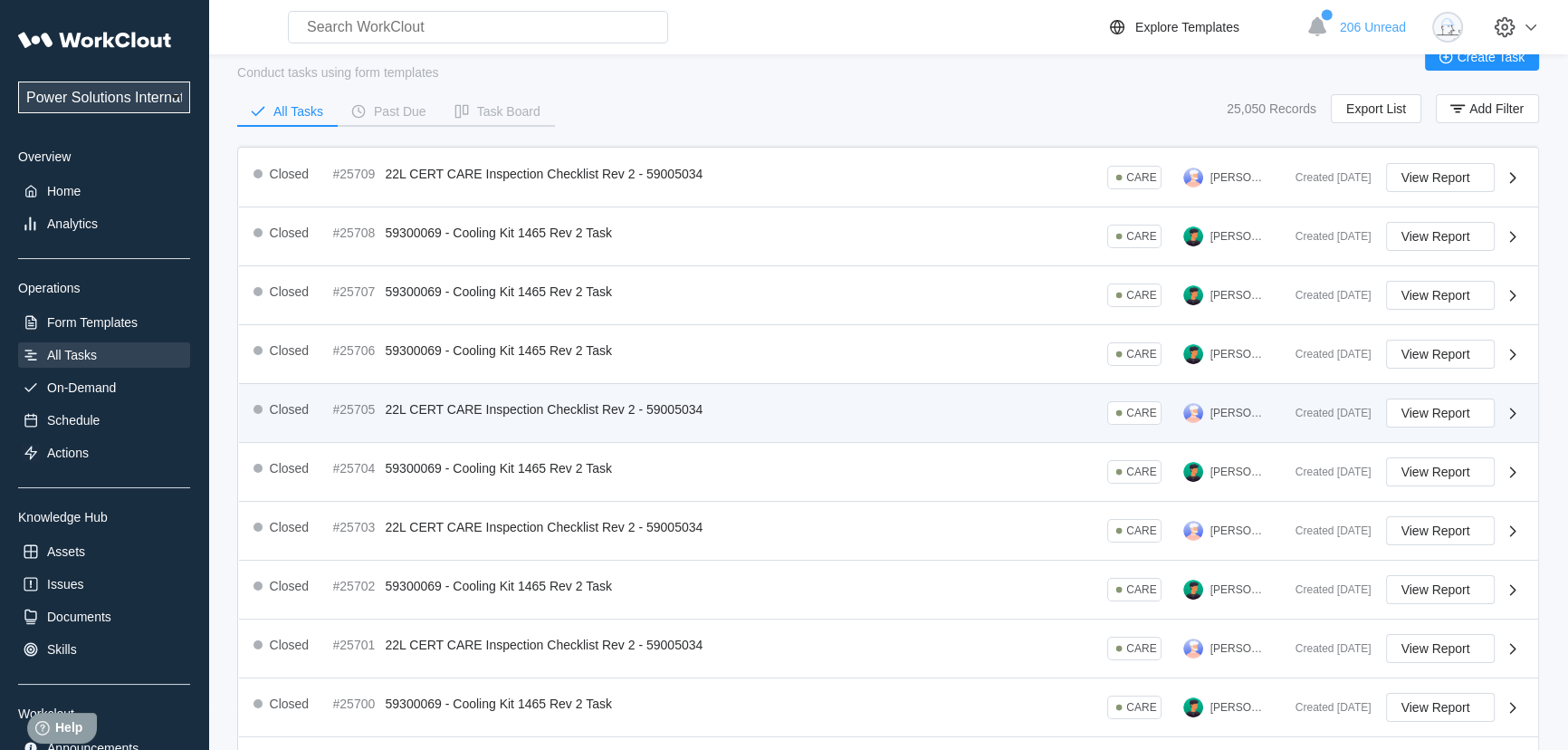
scroll to position [0, 0]
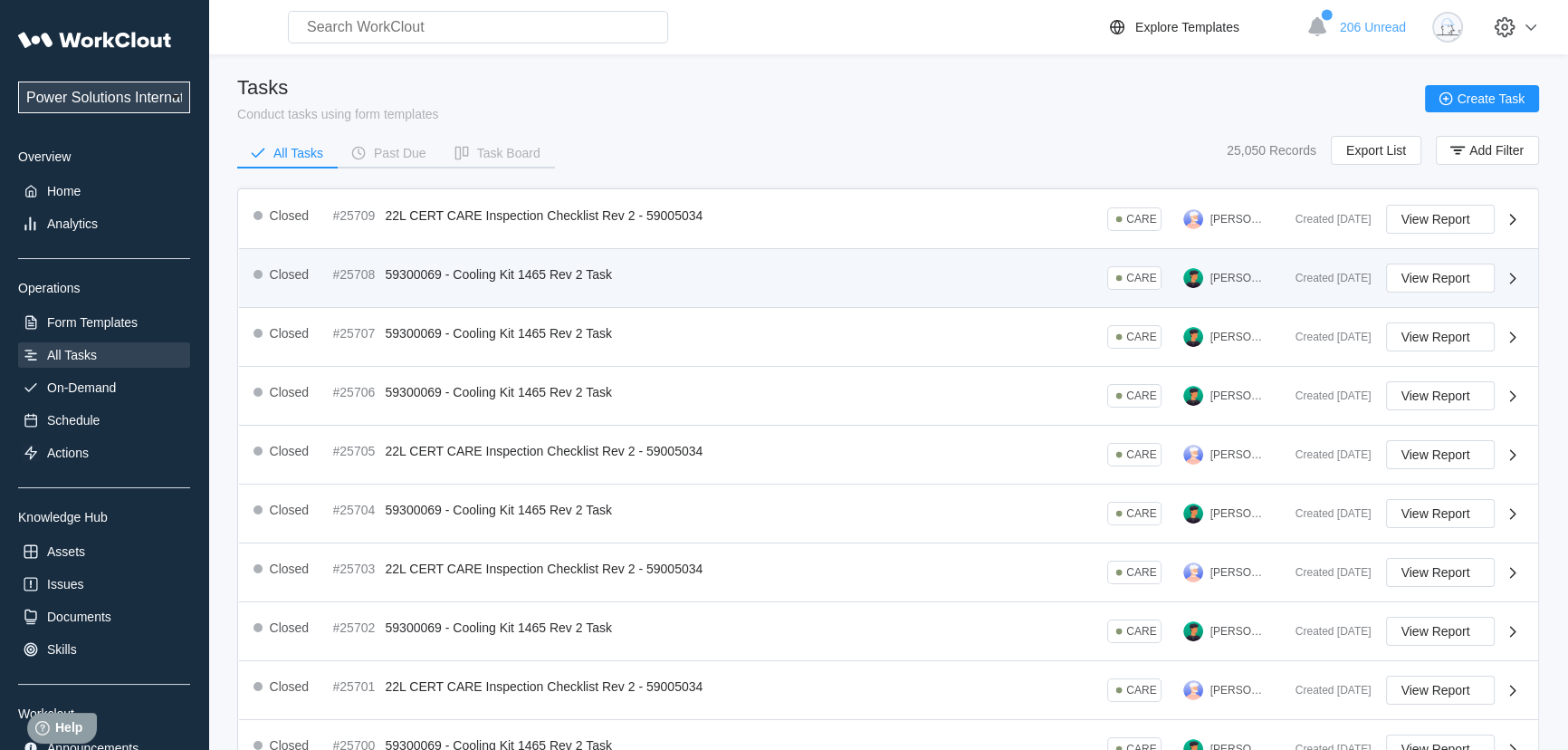
drag, startPoint x: 457, startPoint y: 211, endPoint x: 390, endPoint y: 281, distance: 96.9
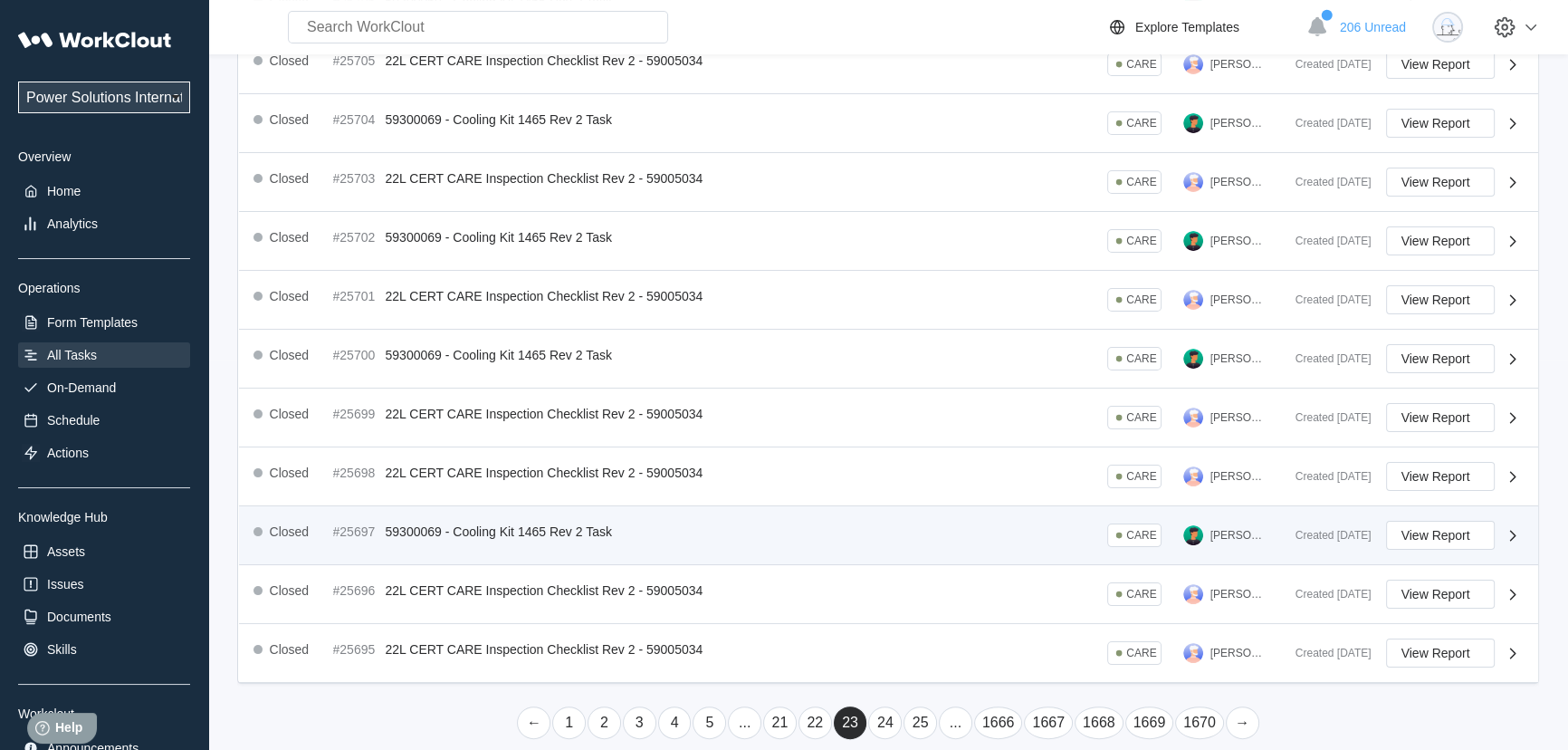
scroll to position [406, 0]
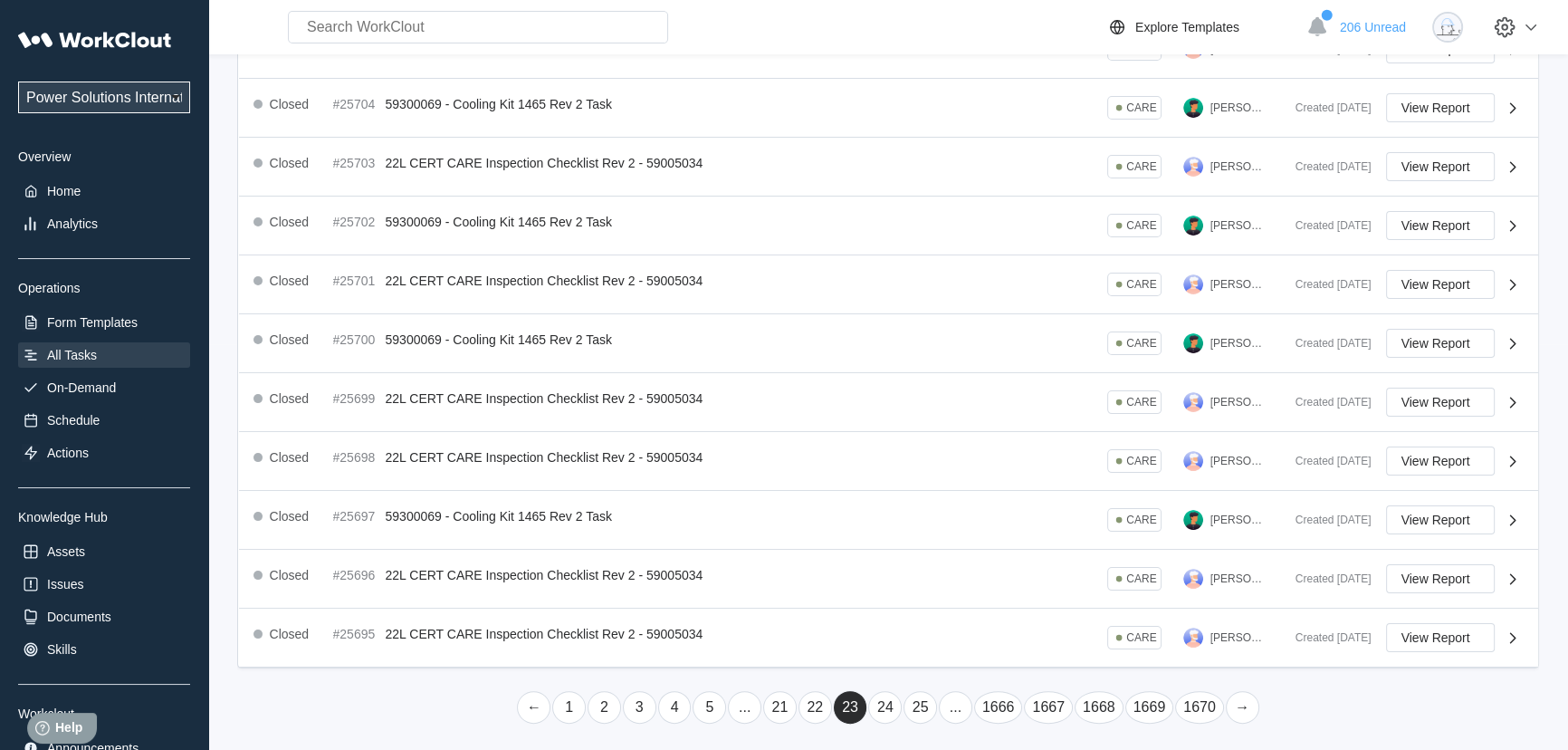
click at [888, 697] on link "24" at bounding box center [885, 707] width 34 height 33
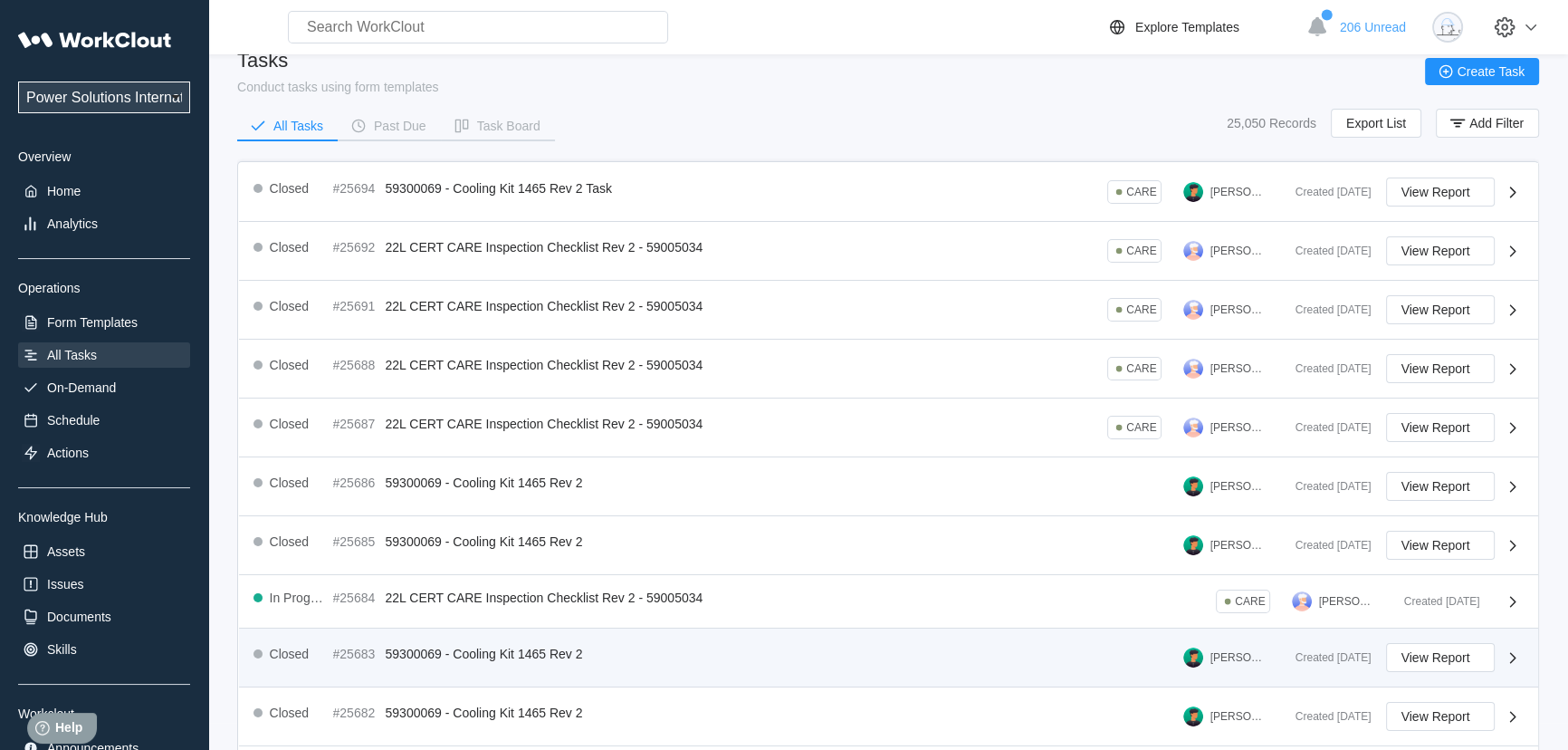
scroll to position [401, 0]
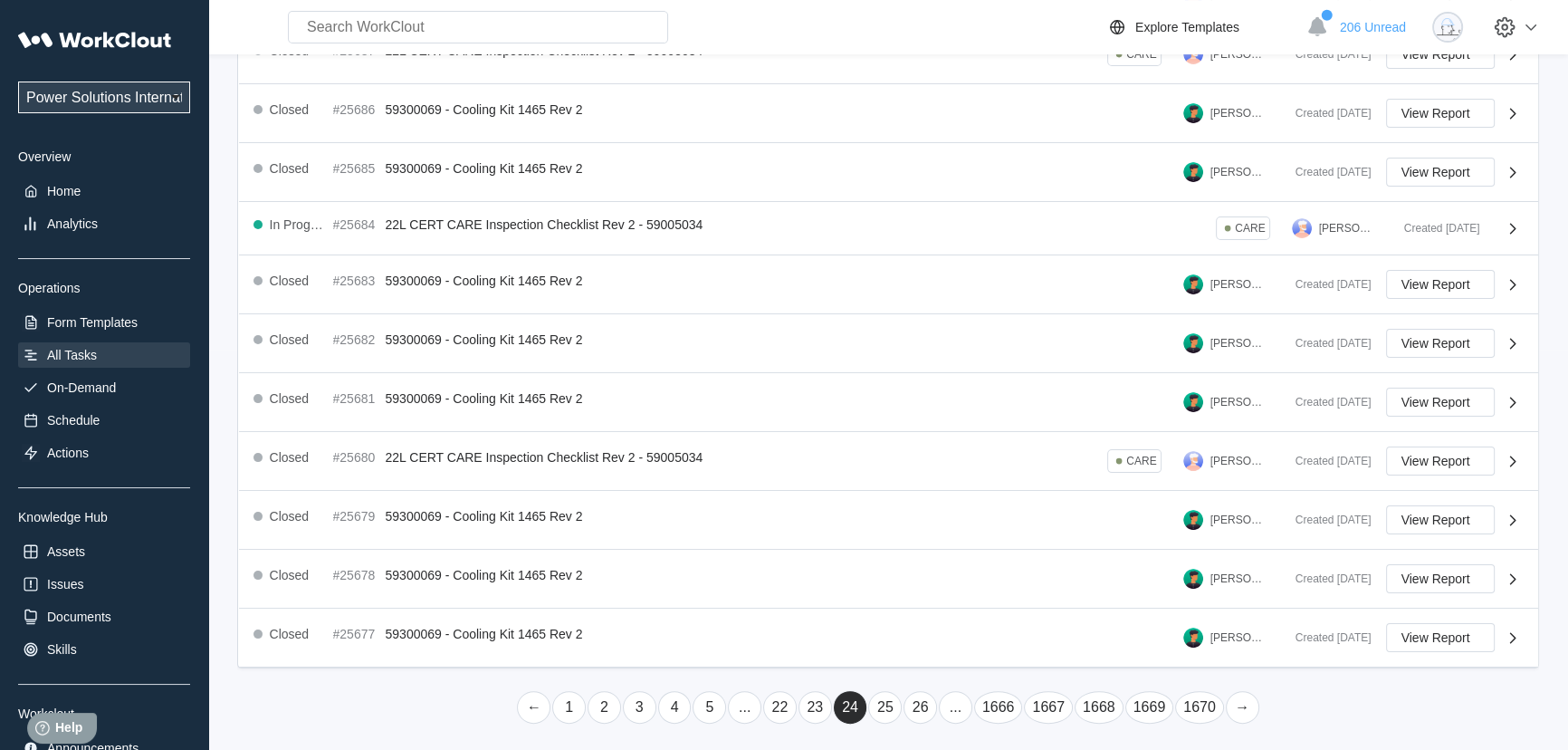
click at [904, 704] on link "26" at bounding box center [919, 707] width 34 height 33
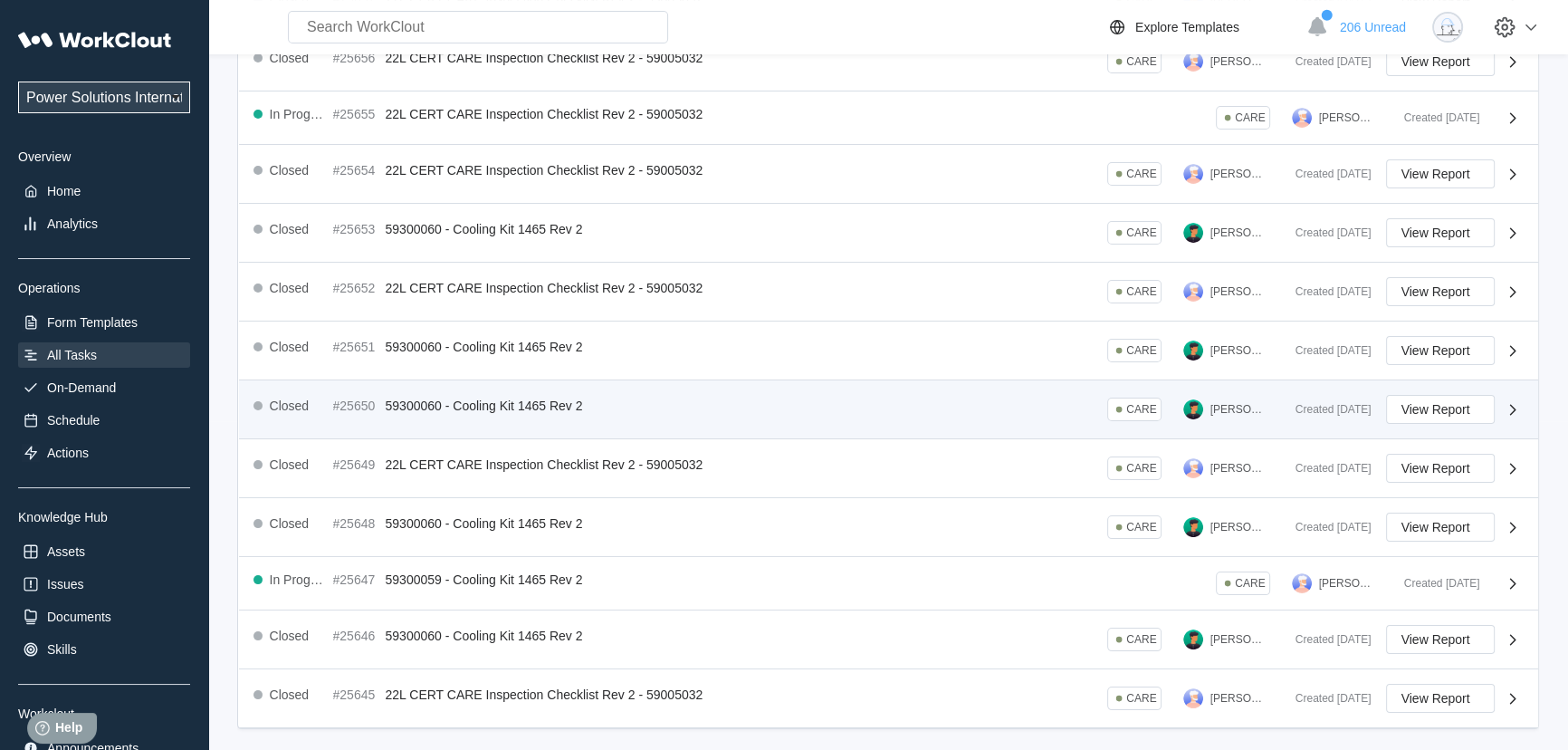
scroll to position [390, 0]
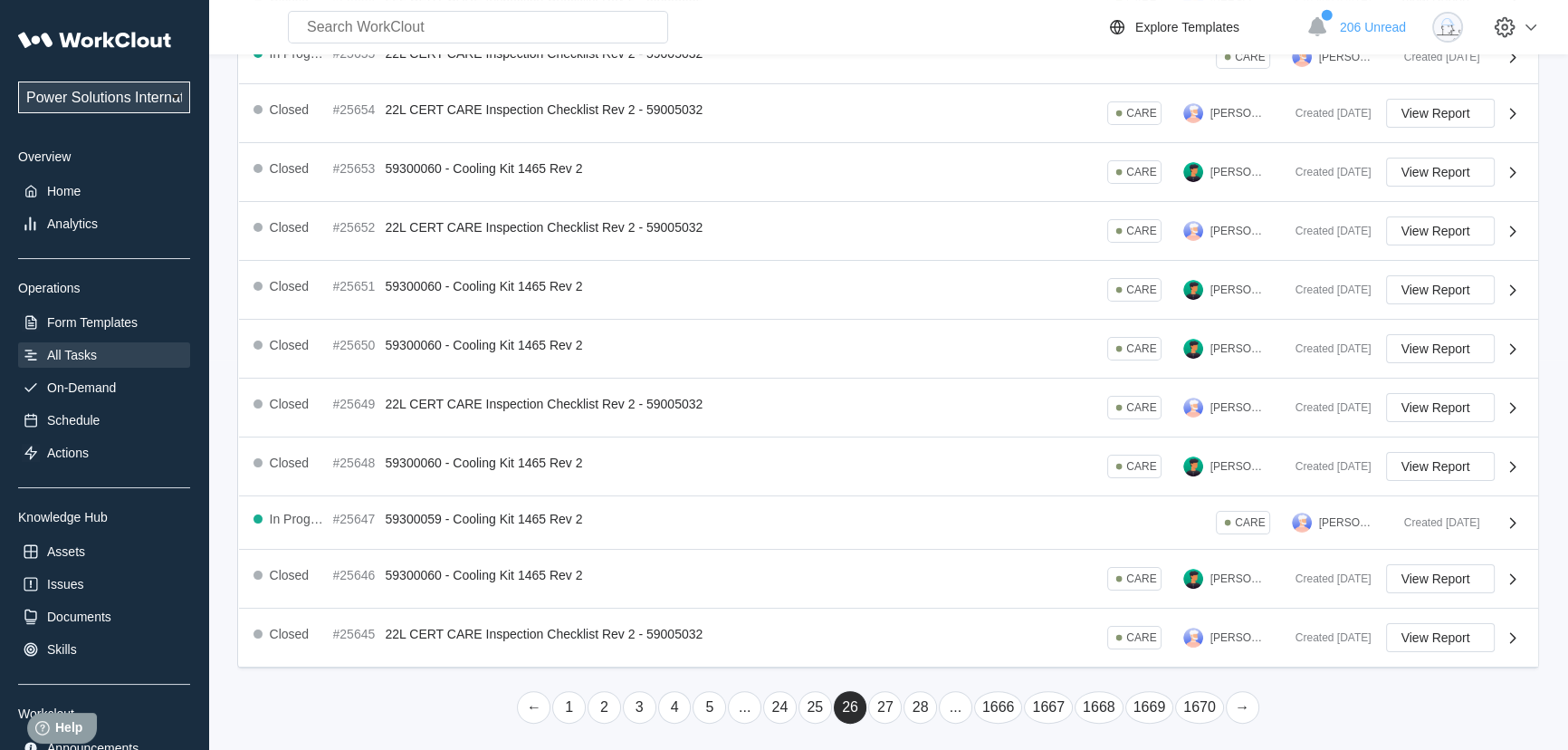
click at [818, 710] on link "25" at bounding box center [815, 707] width 34 height 33
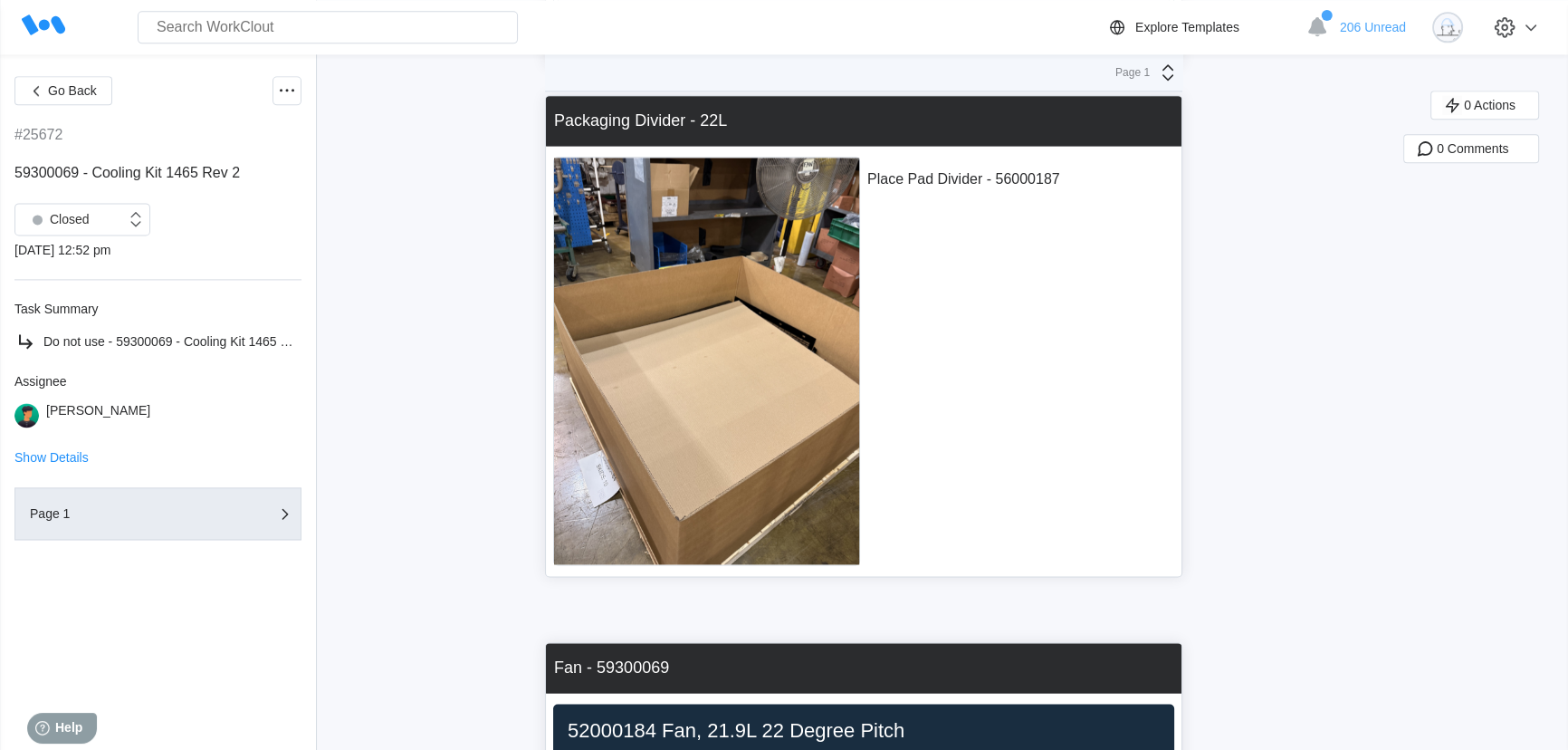
scroll to position [11468, 0]
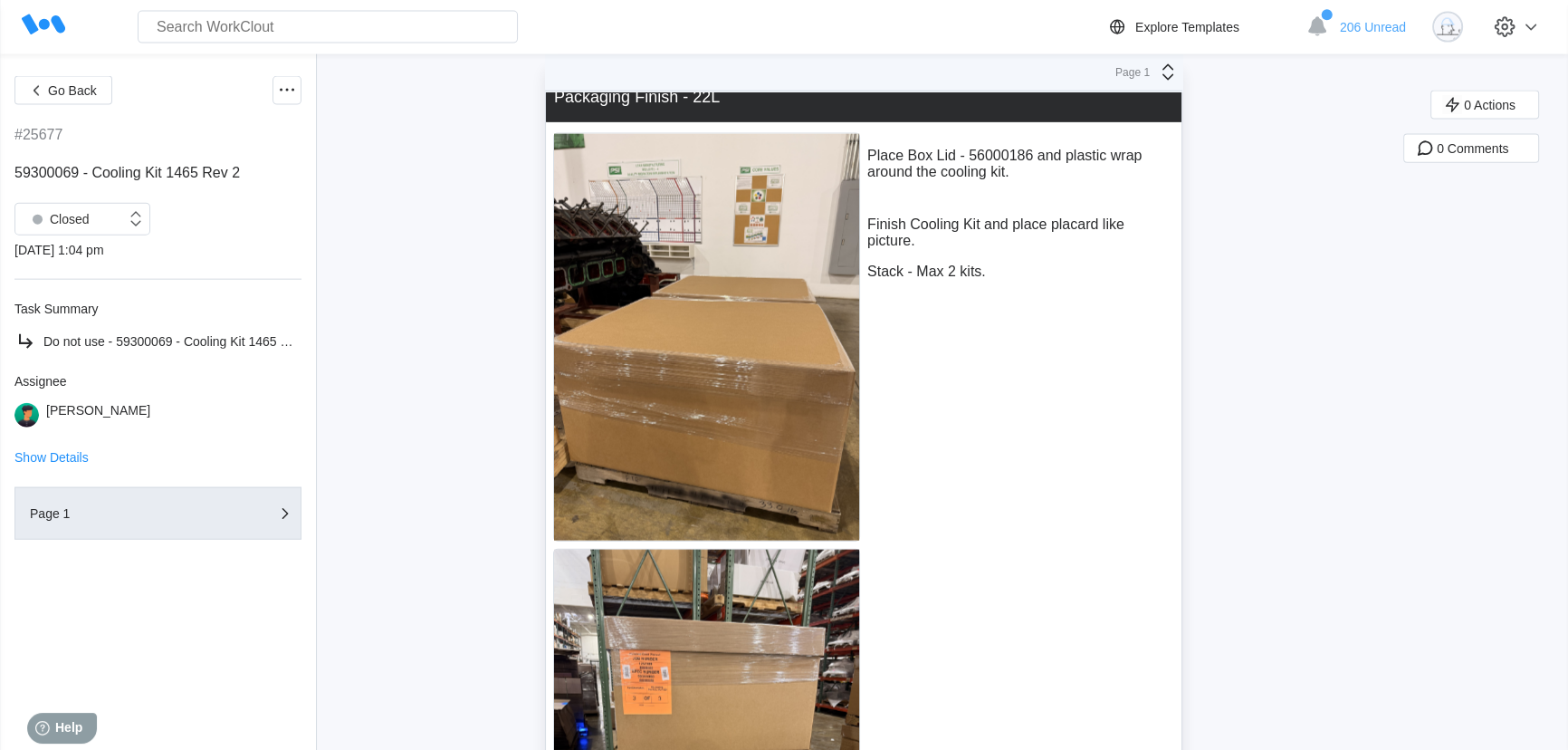
scroll to position [13964, 0]
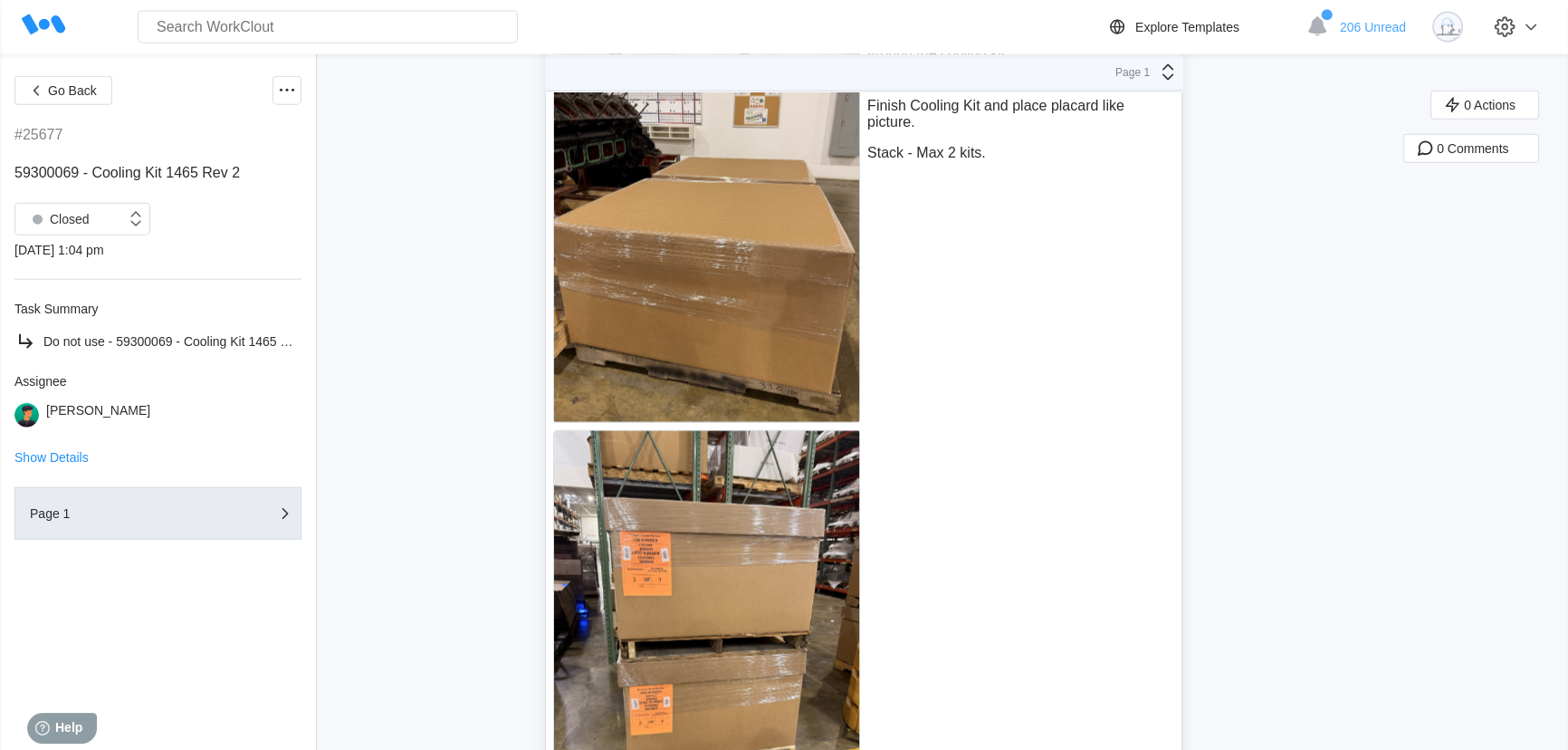
drag, startPoint x: 1573, startPoint y: 44, endPoint x: 1369, endPoint y: 176, distance: 243.0
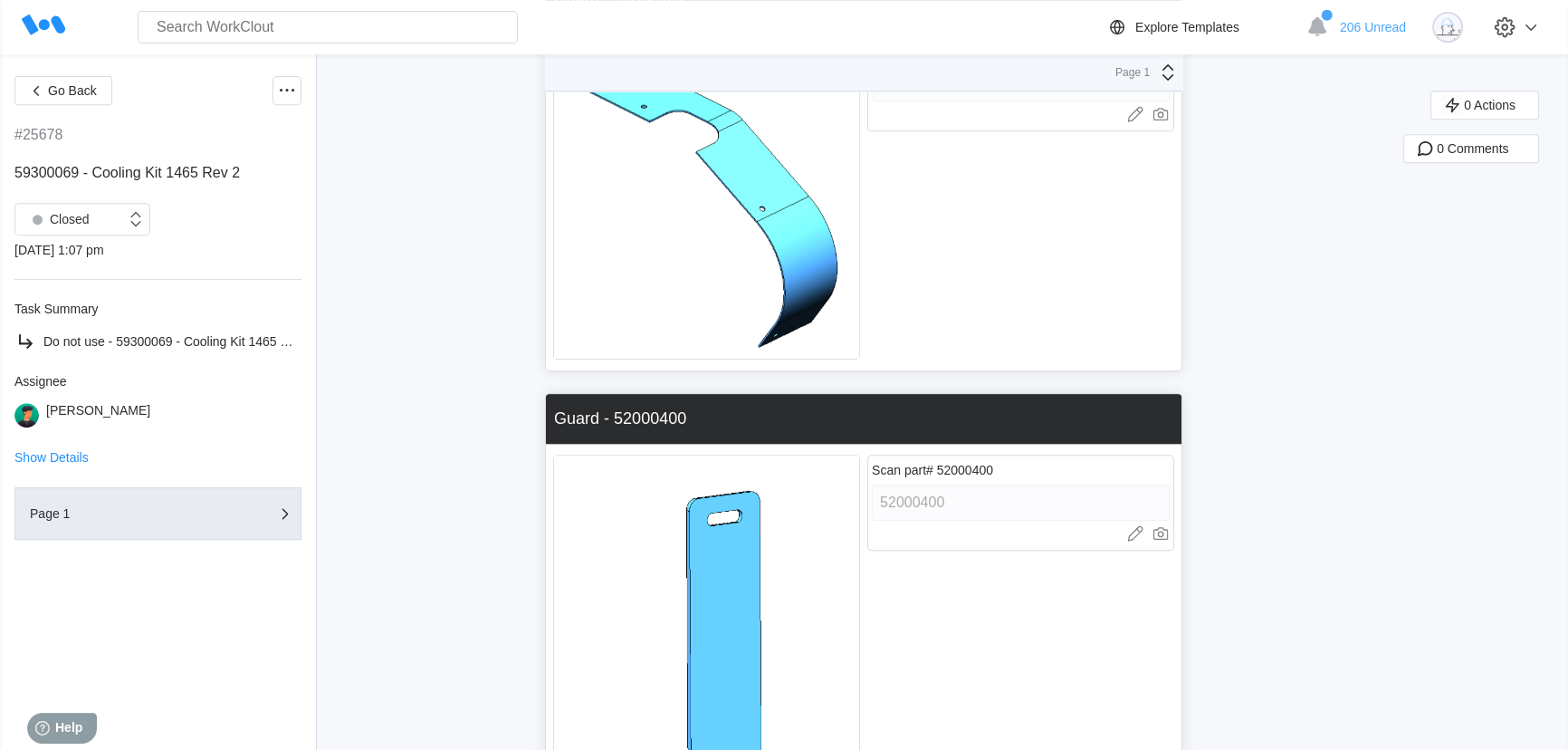
scroll to position [9097, 0]
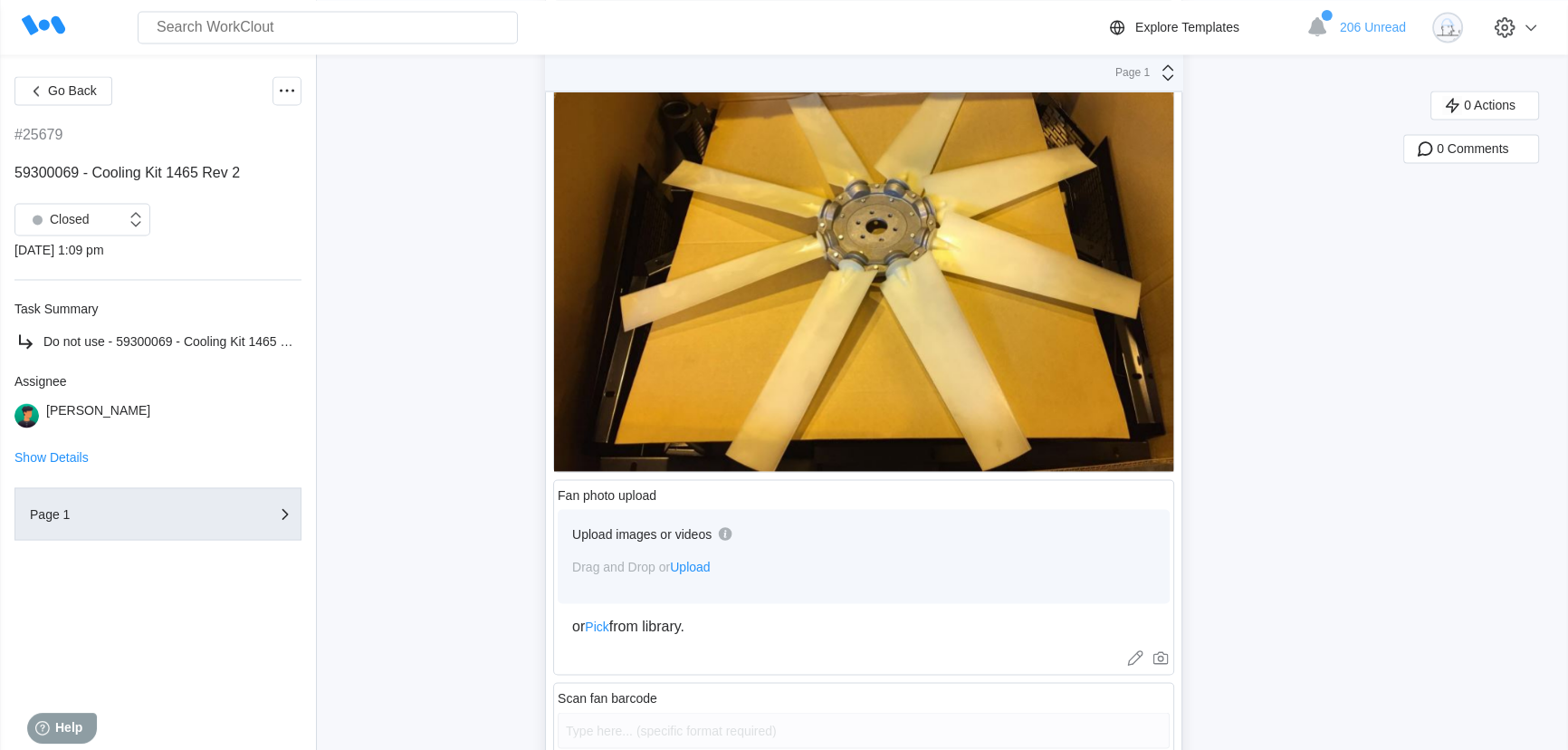
scroll to position [12422, 0]
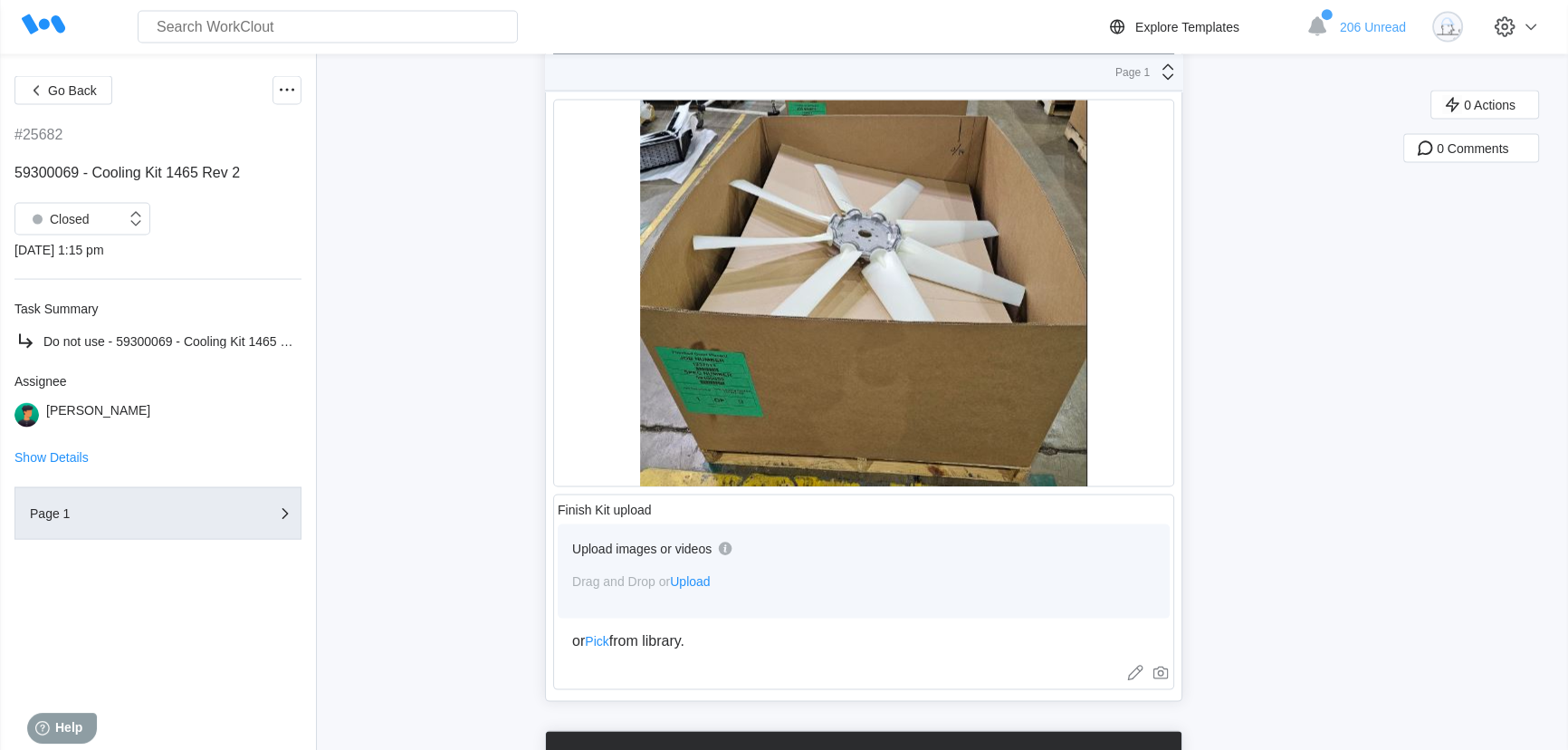
scroll to position [13151, 0]
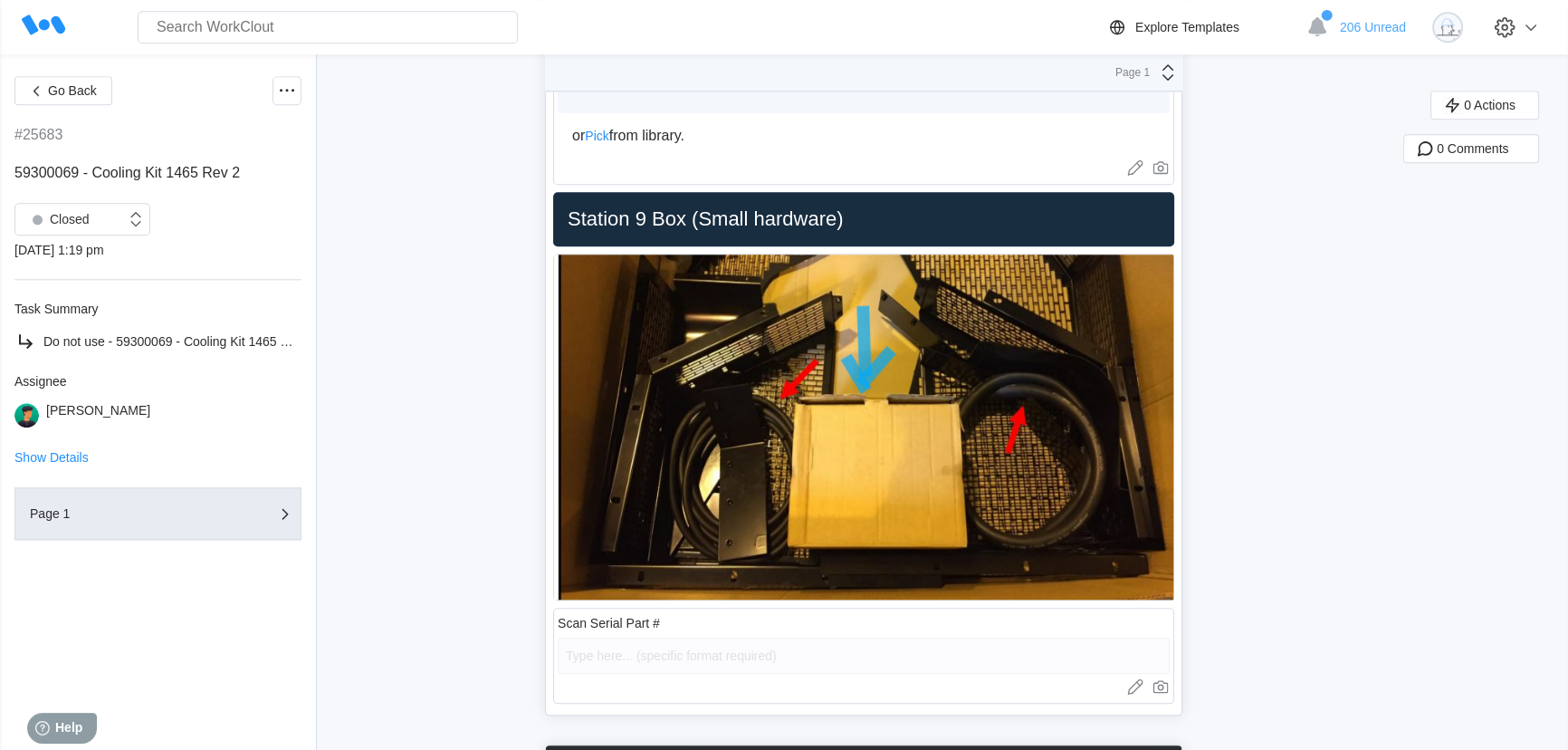
scroll to position [11102, 0]
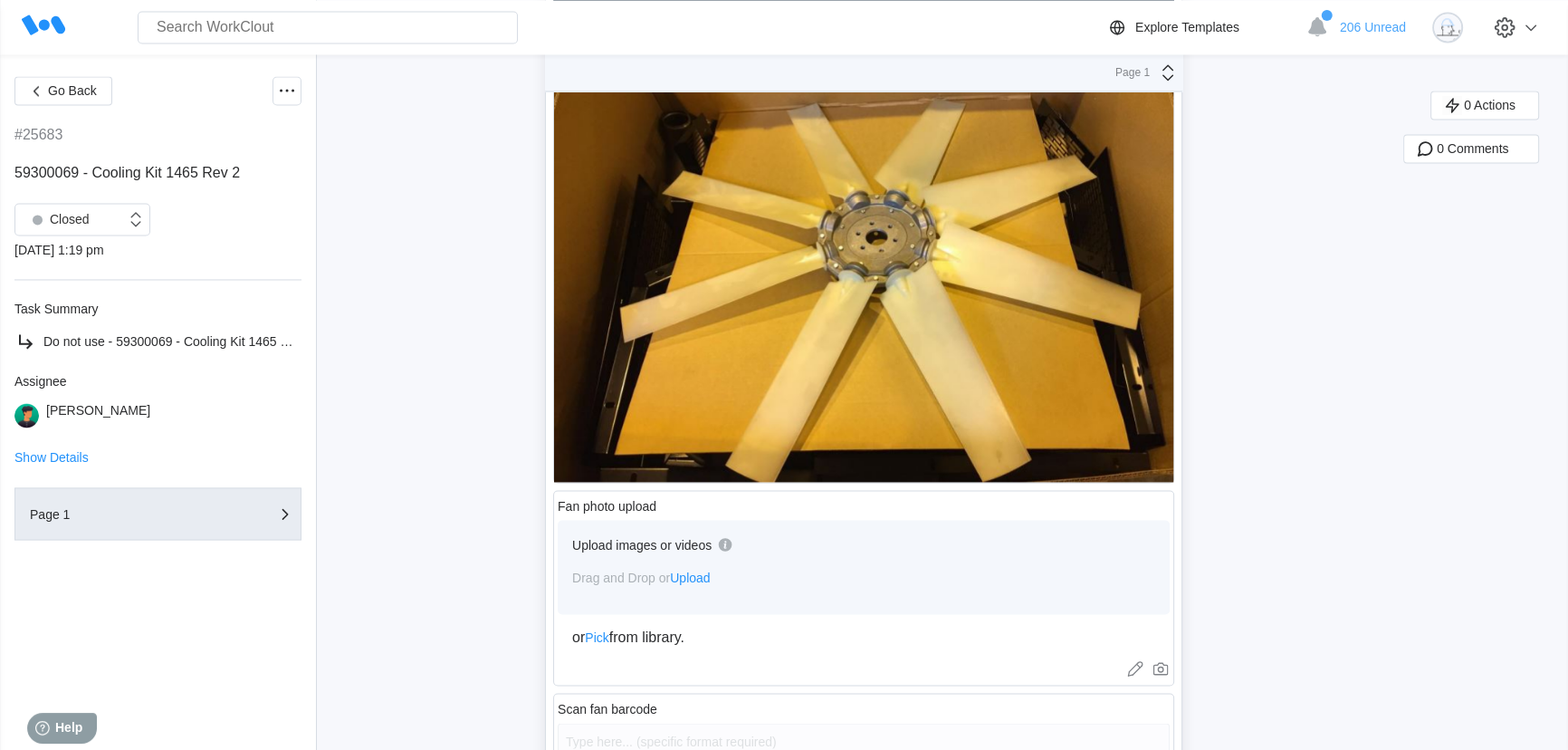
scroll to position [12502, 0]
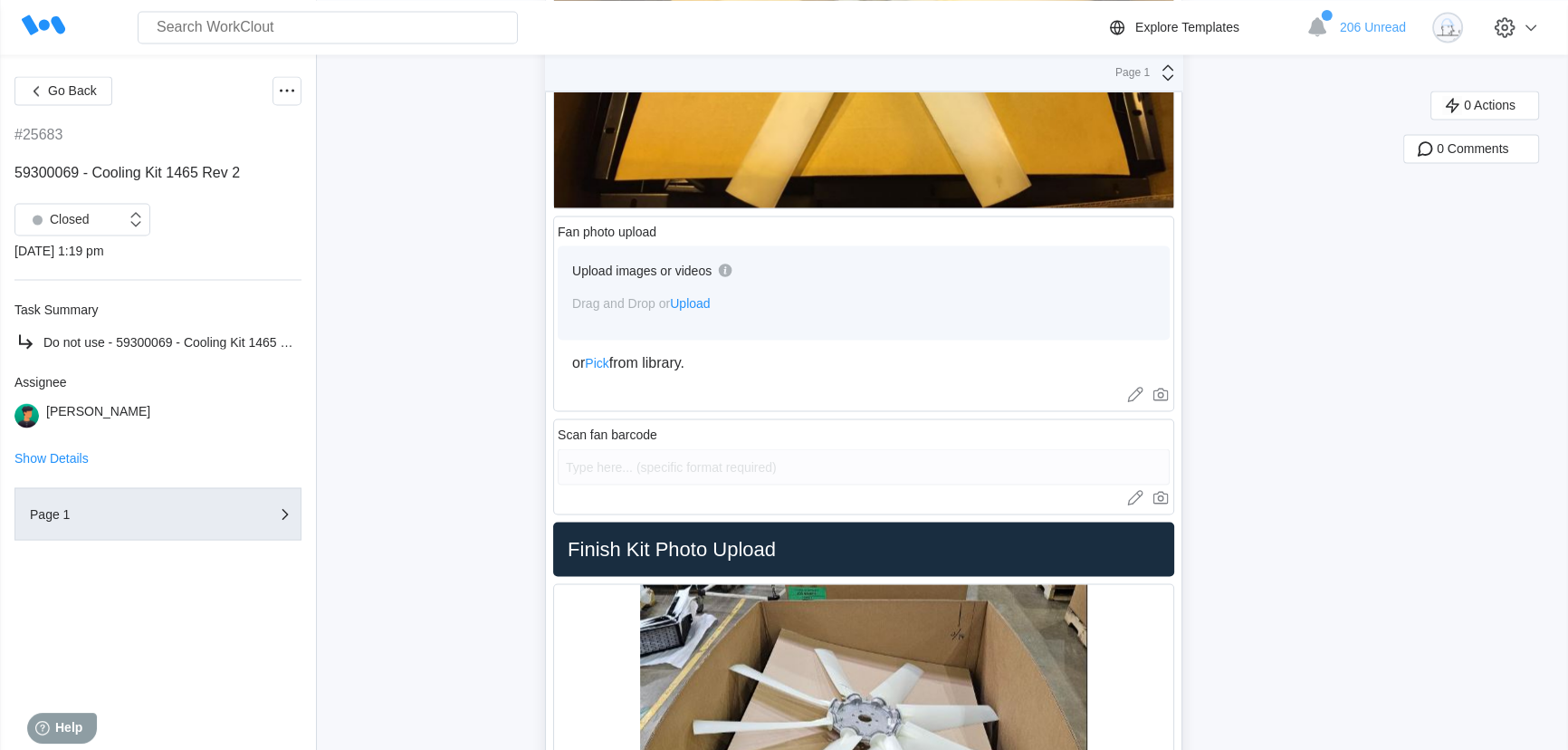
scroll to position [12868, 0]
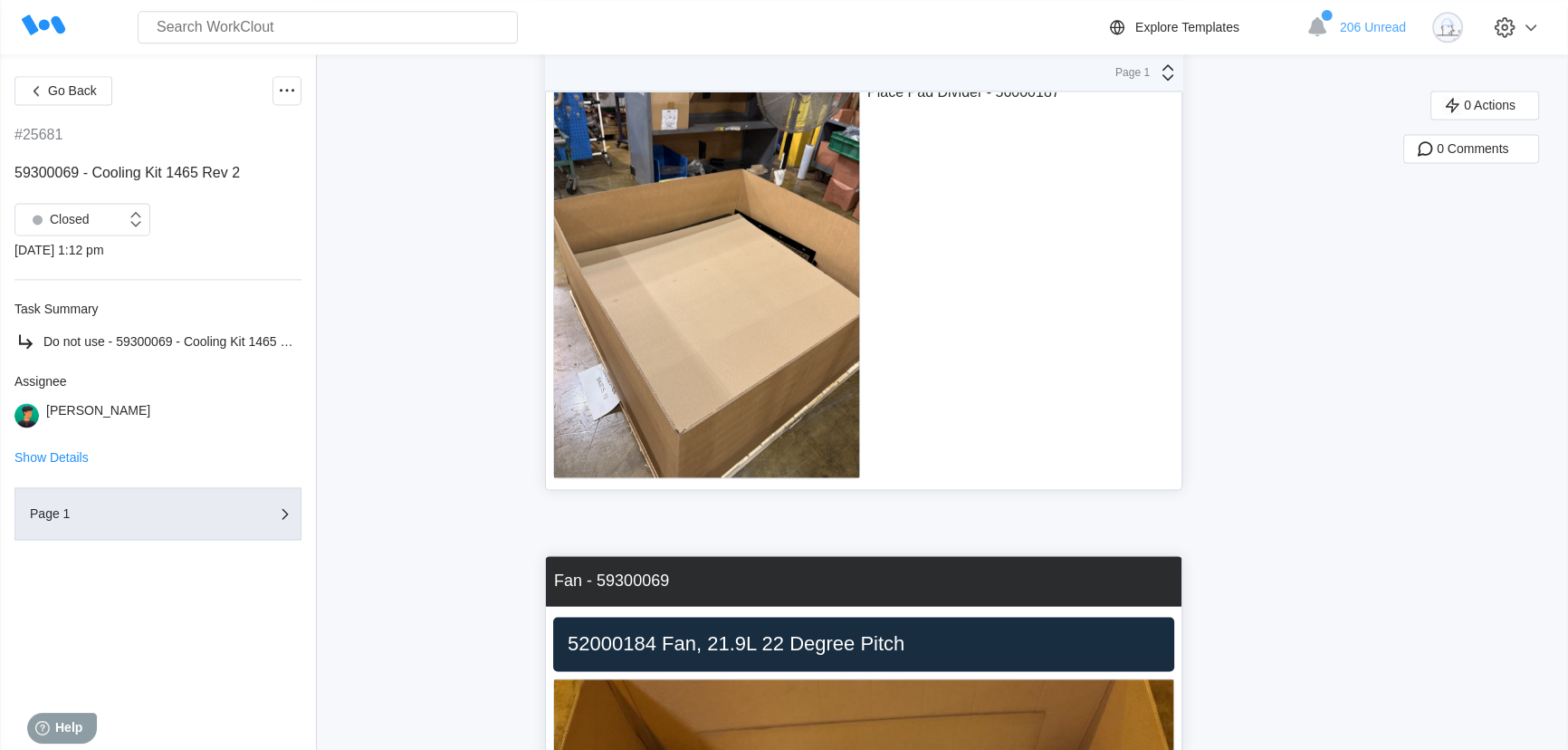
scroll to position [10844, 0]
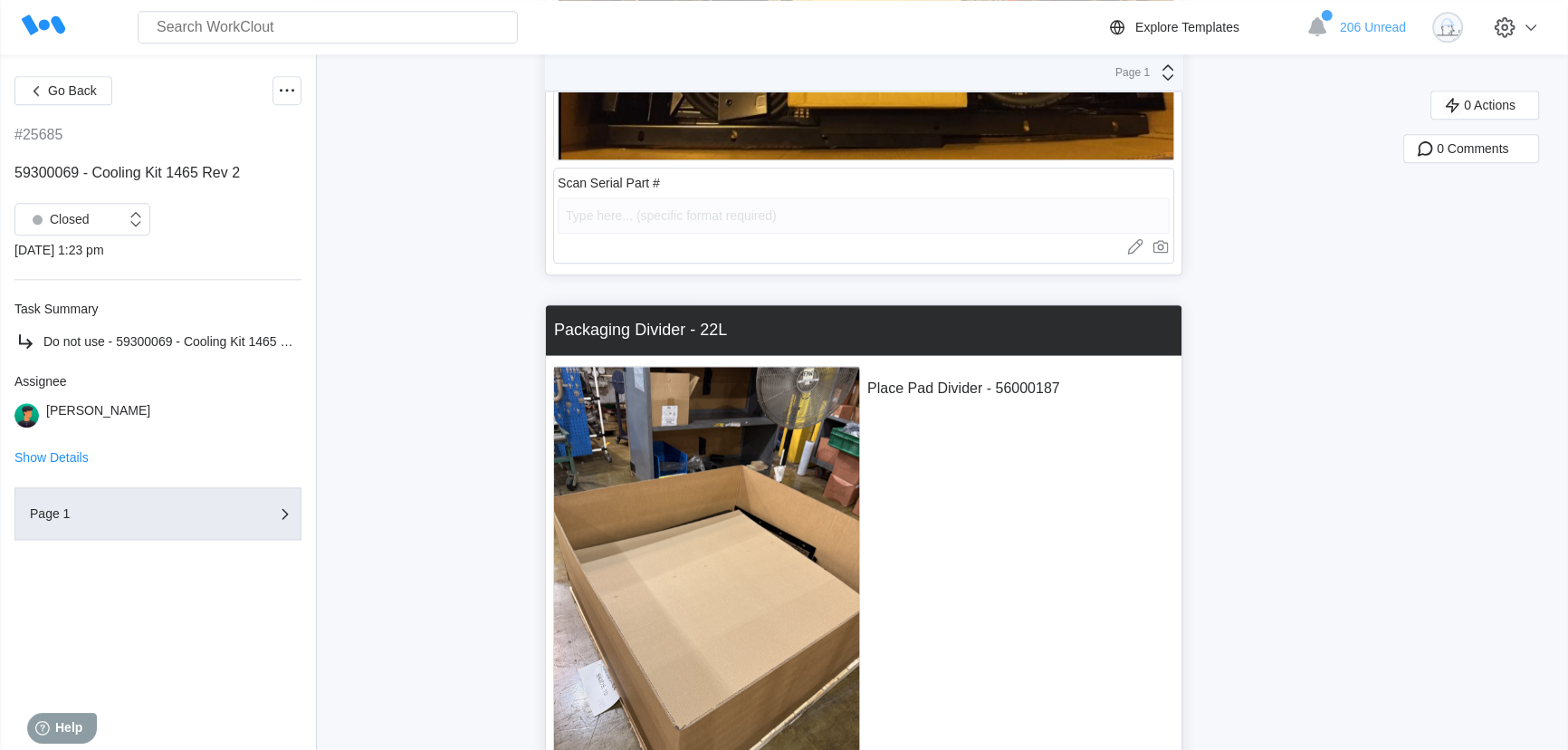
scroll to position [11446, 0]
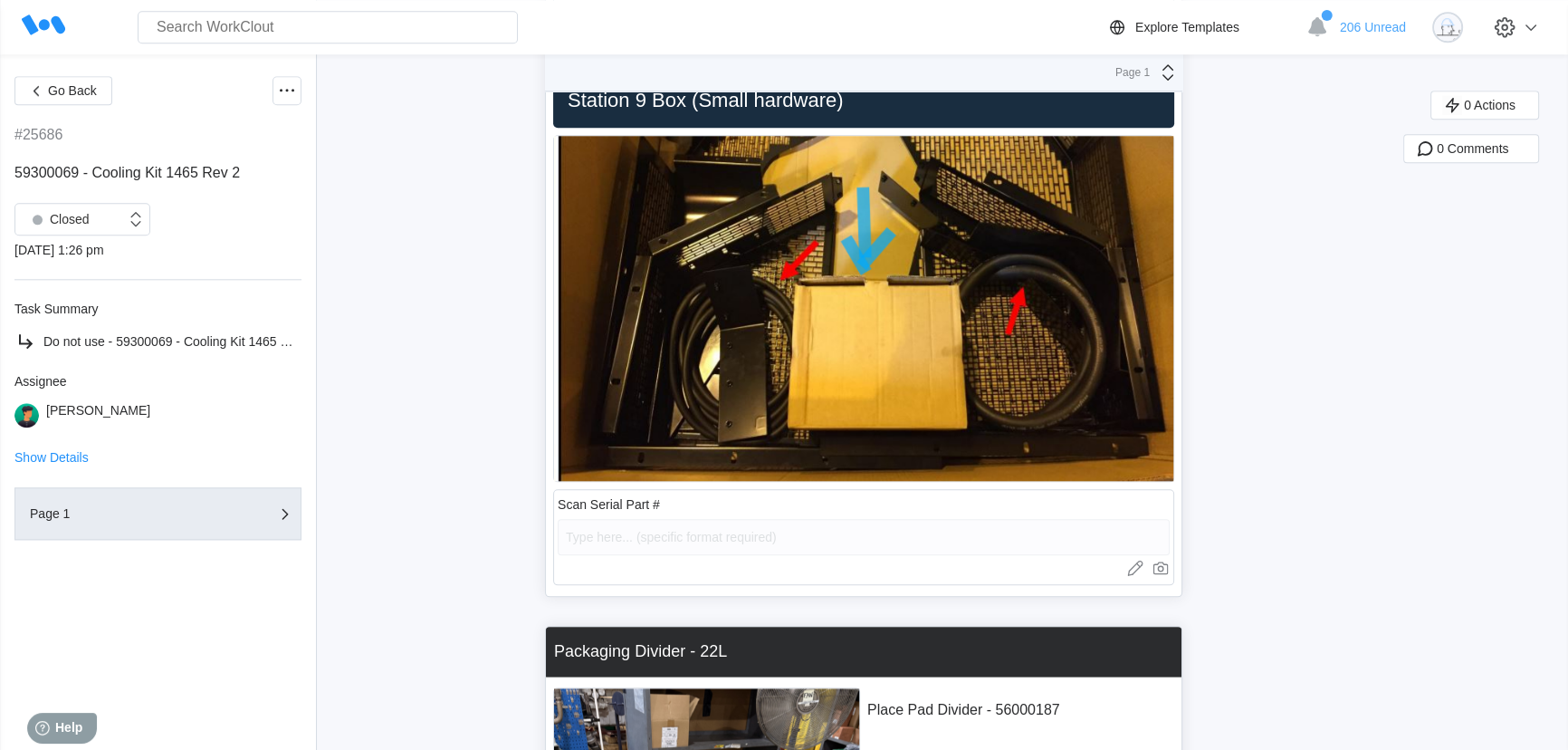
scroll to position [11057, 0]
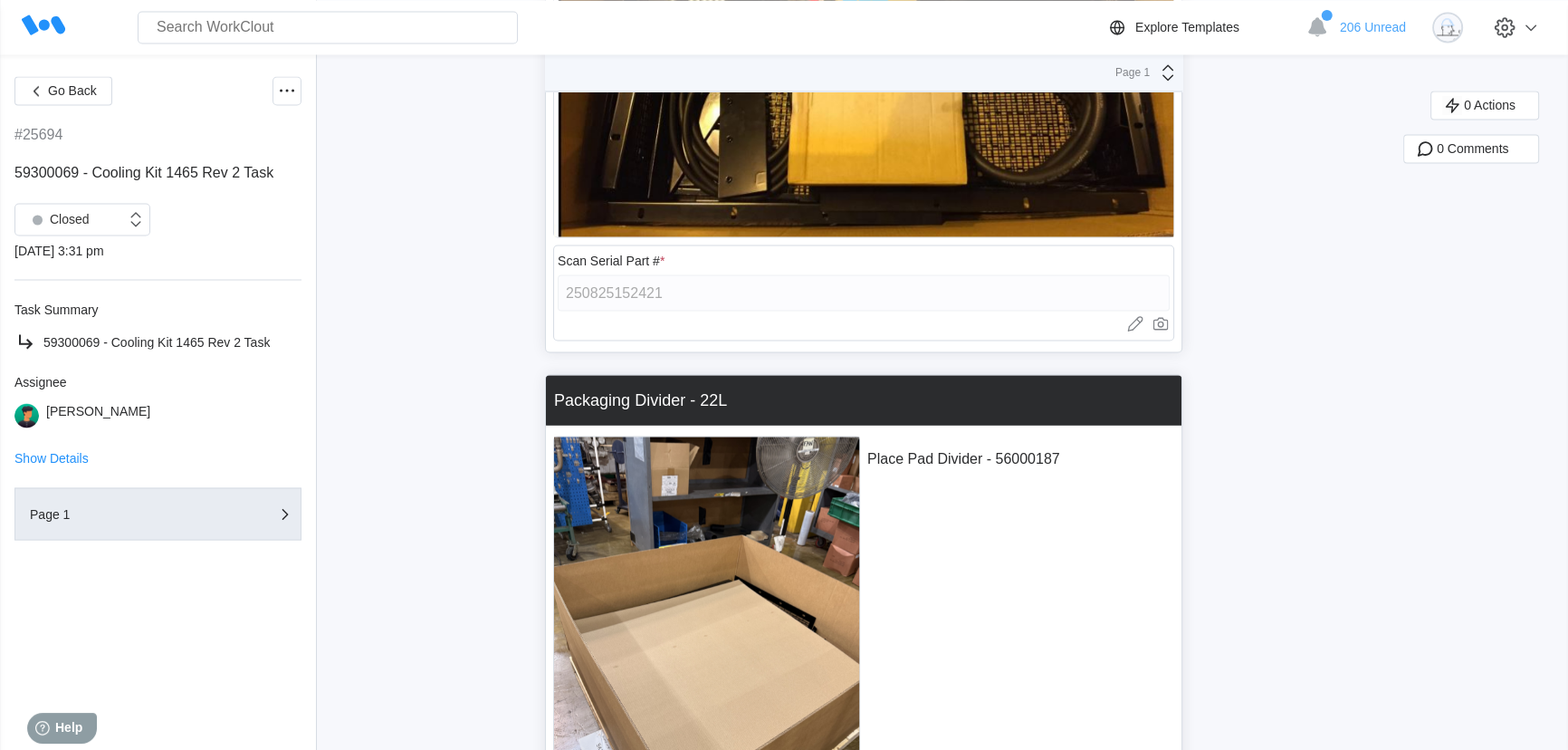
scroll to position [12660, 0]
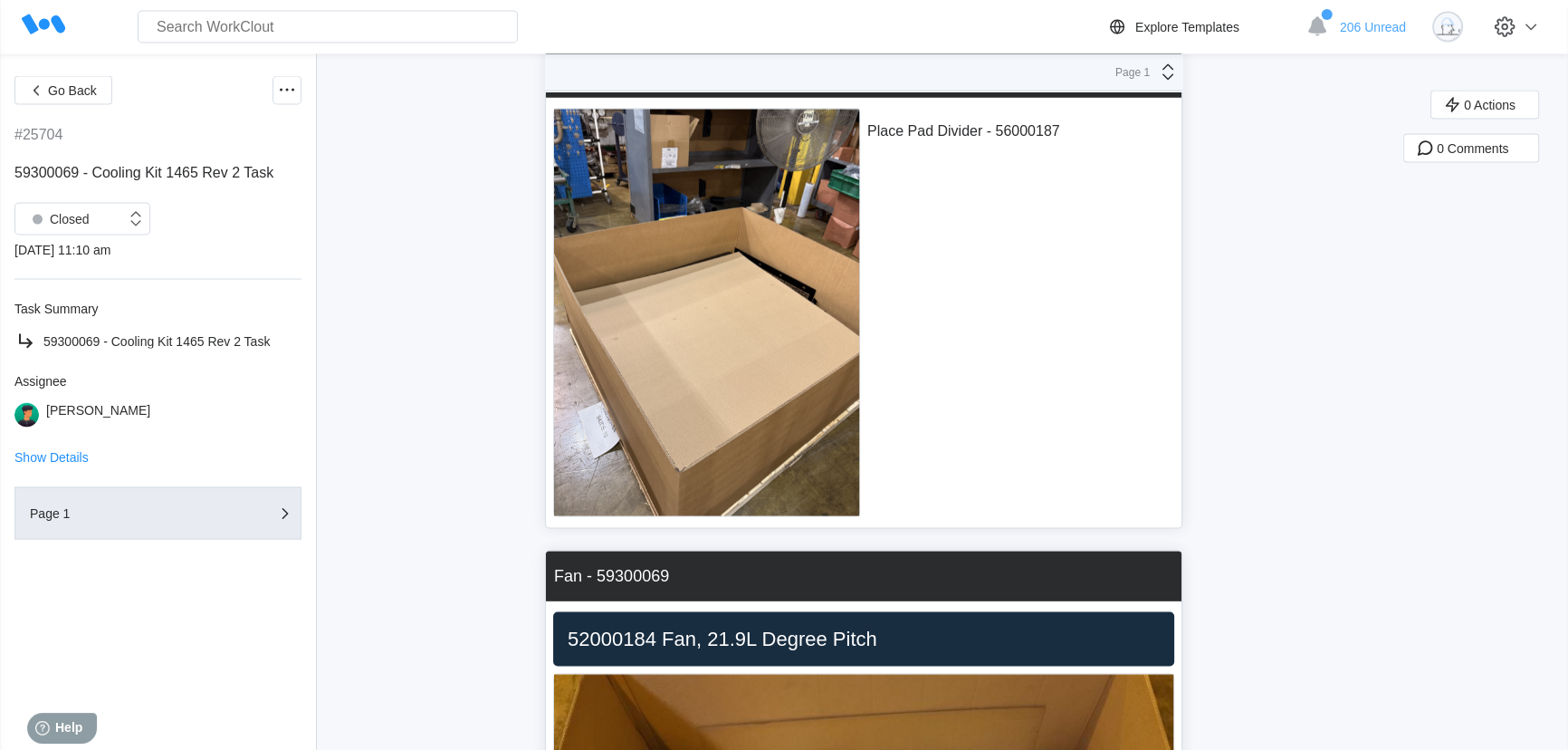
scroll to position [12730, 0]
